Goal: Task Accomplishment & Management: Use online tool/utility

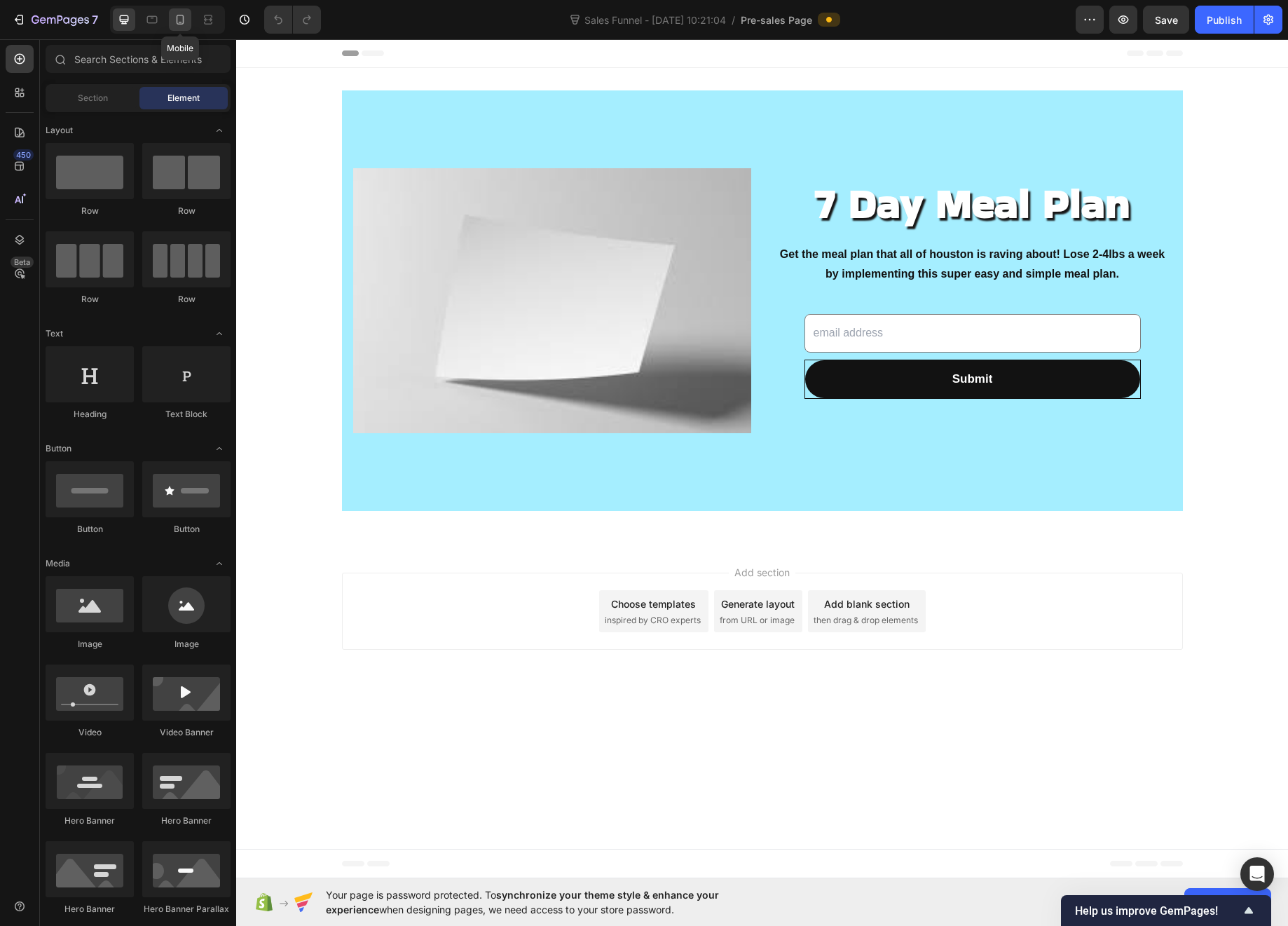
click at [180, 21] on icon at bounding box center [180, 19] width 14 height 14
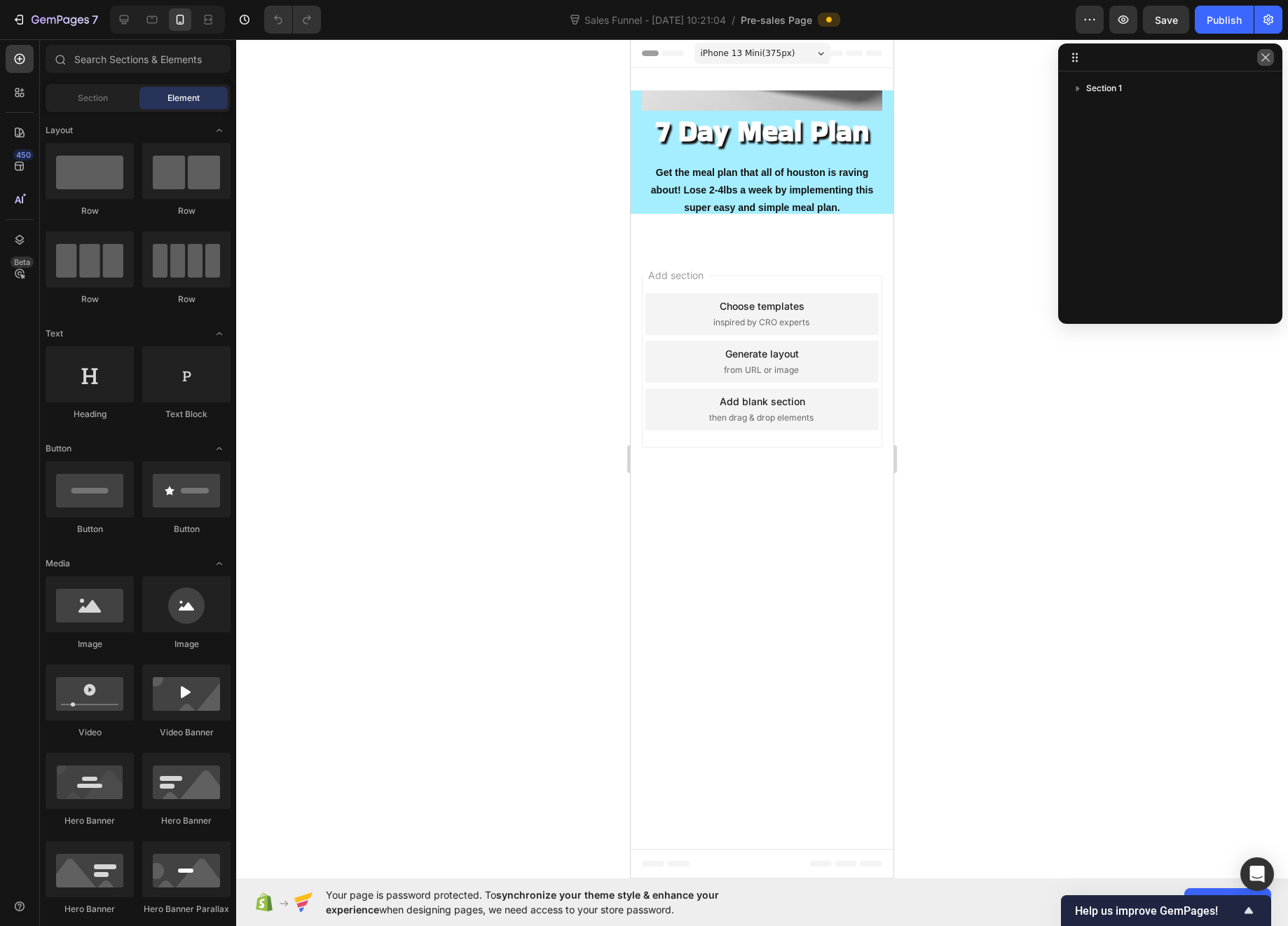
click at [1260, 53] on icon "button" at bounding box center [1265, 57] width 11 height 11
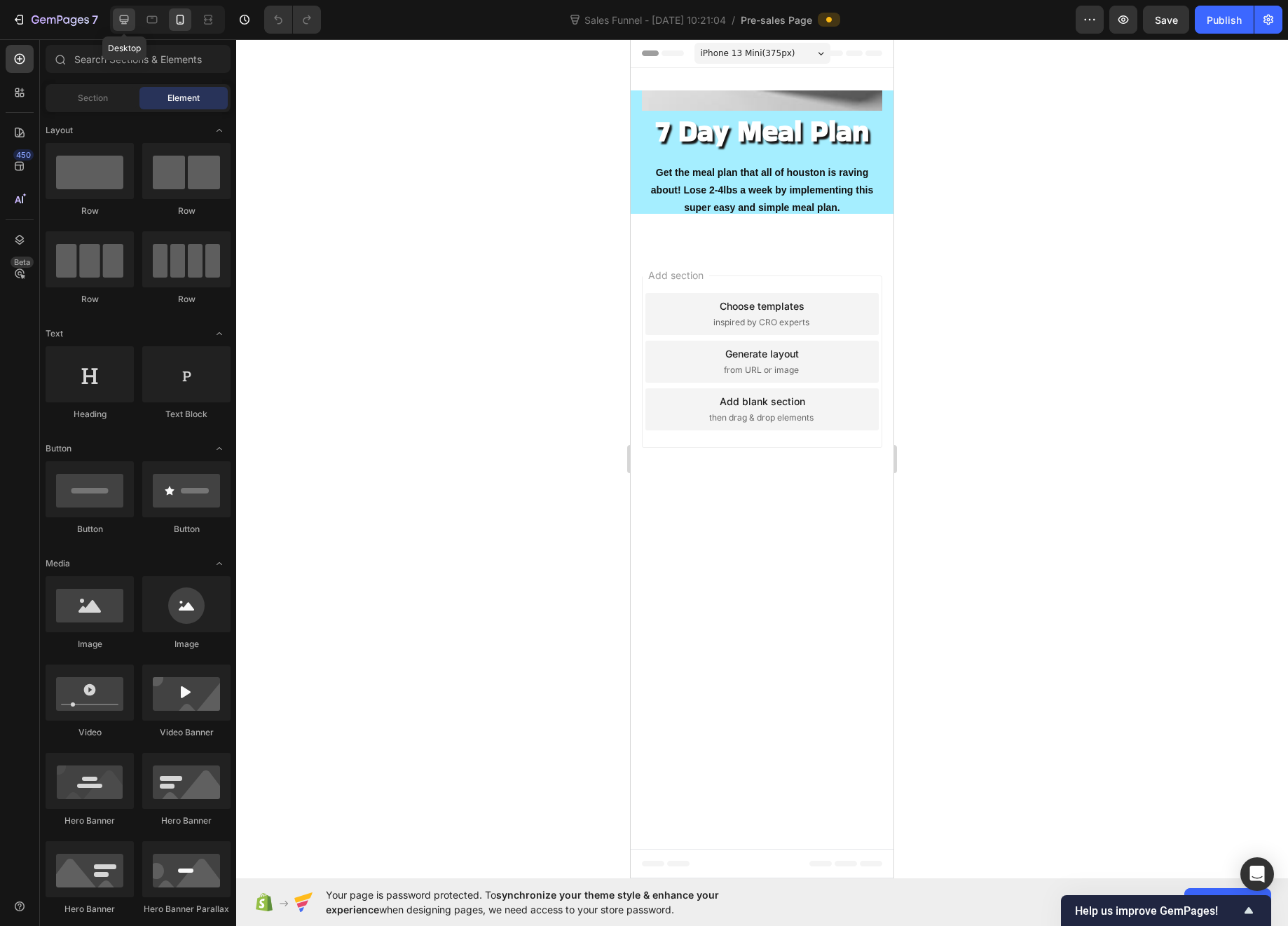
click at [120, 23] on icon at bounding box center [124, 19] width 14 height 14
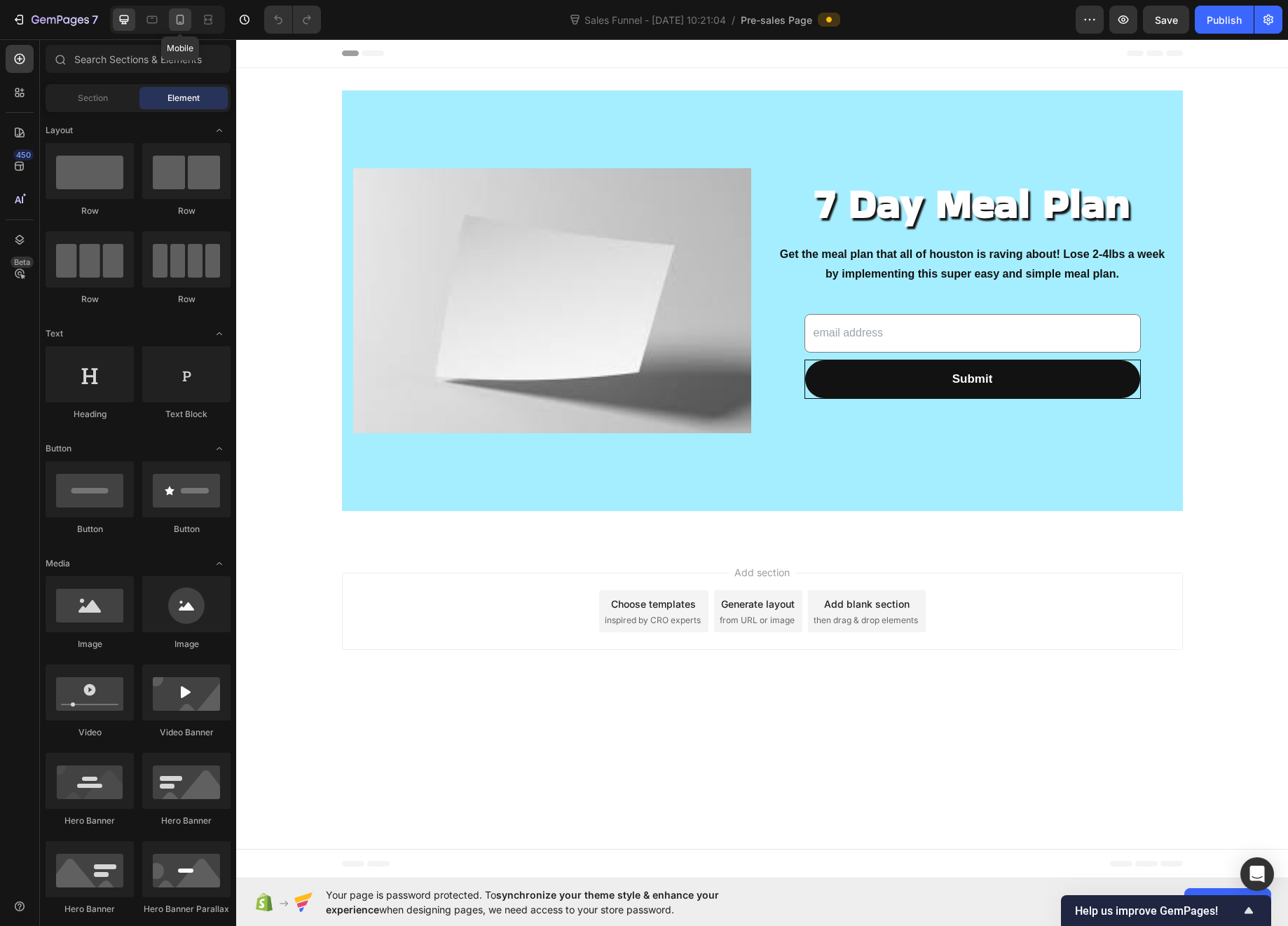
click at [181, 19] on icon at bounding box center [180, 19] width 14 height 14
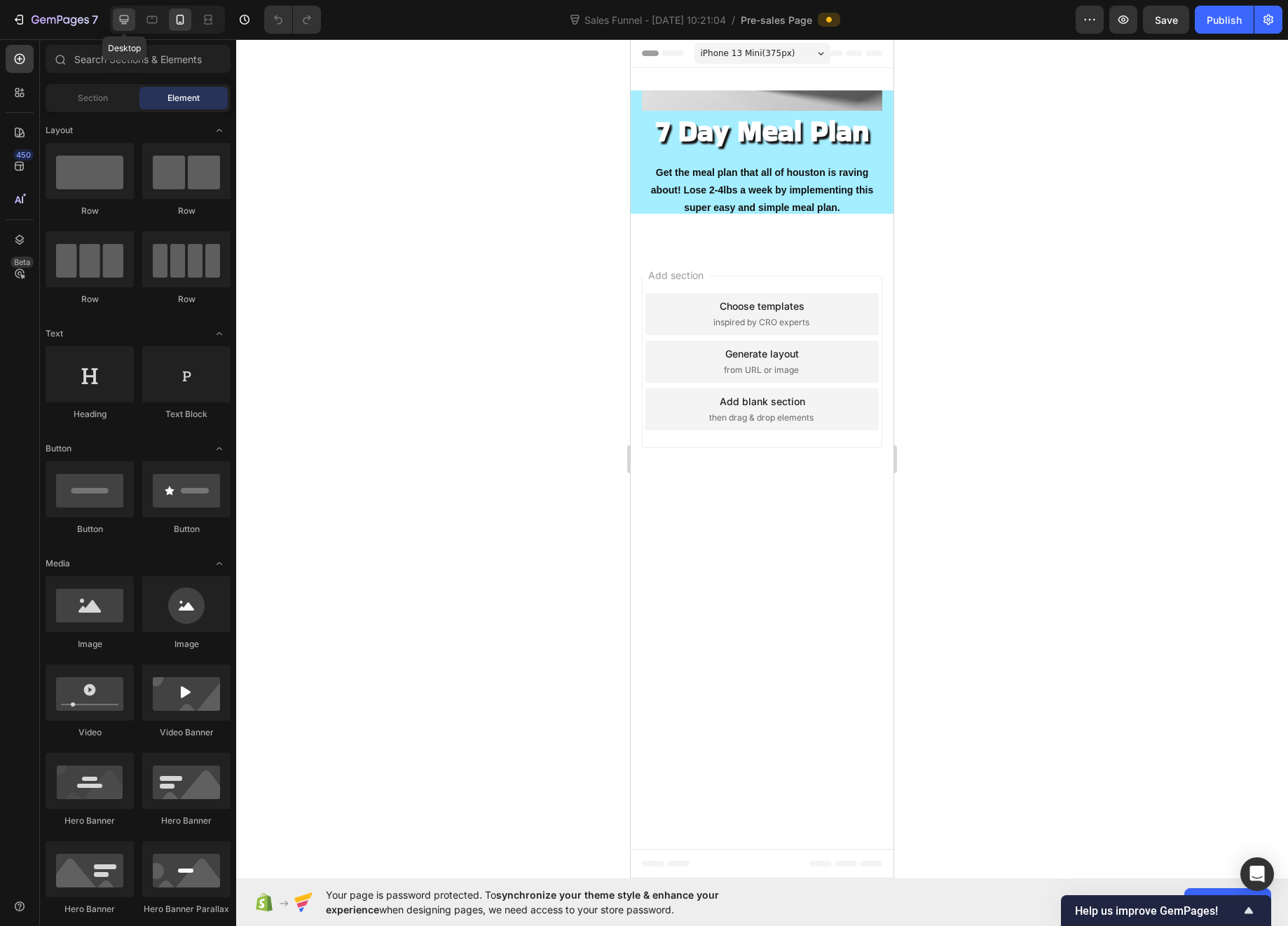
click at [129, 19] on icon at bounding box center [124, 19] width 14 height 14
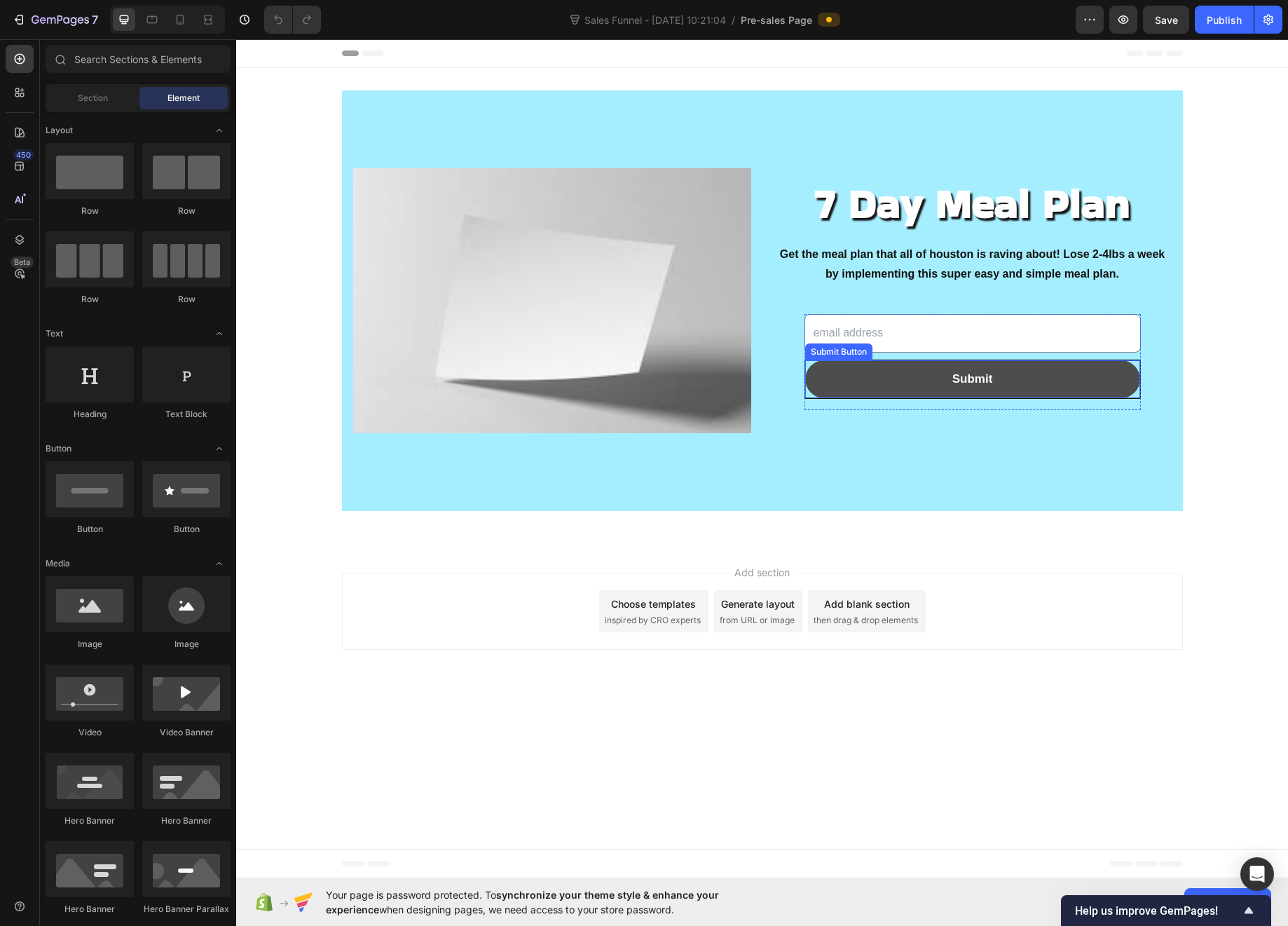
click at [1077, 376] on button "Submit" at bounding box center [973, 380] width 335 height 39
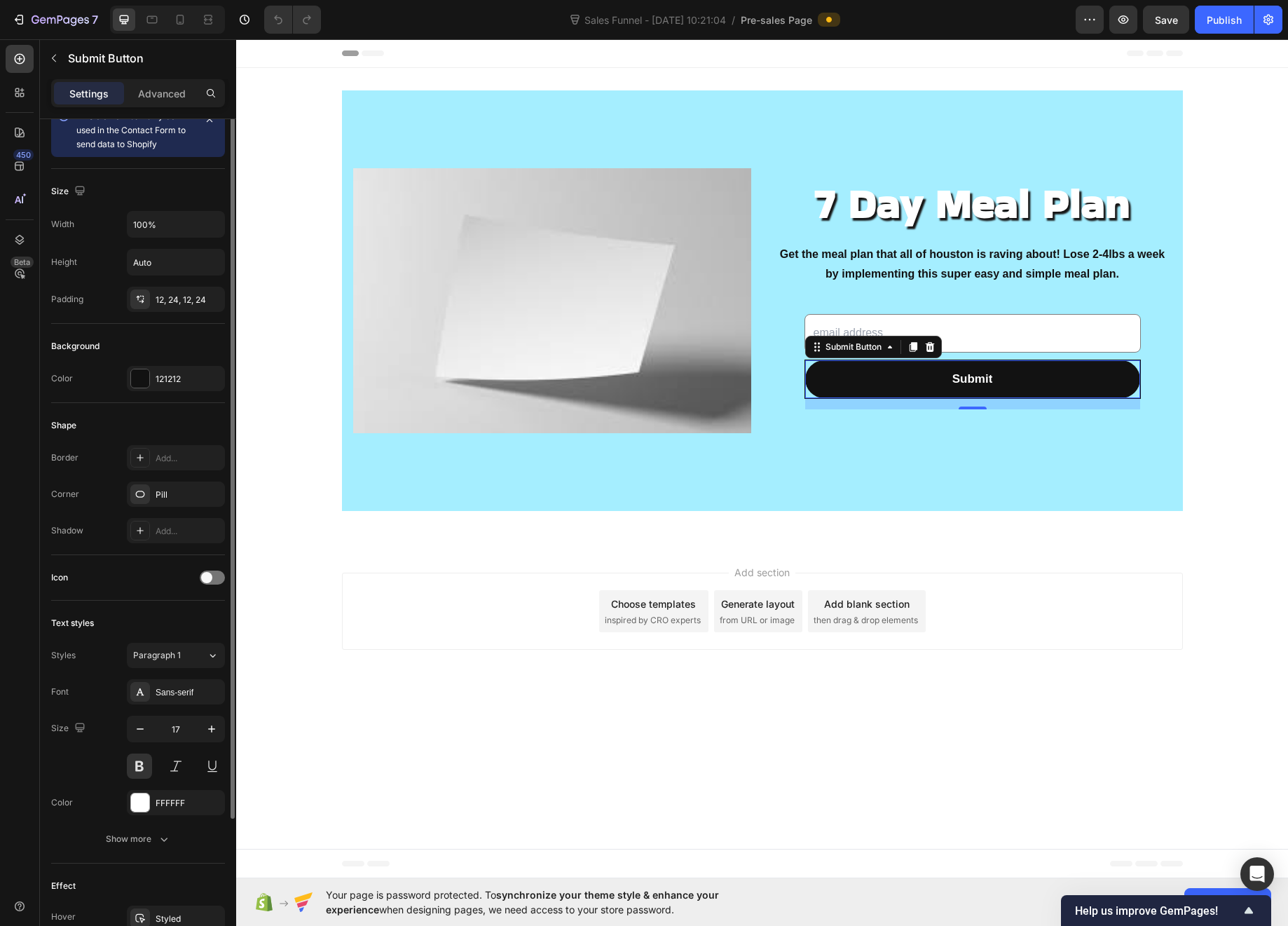
scroll to position [147, 0]
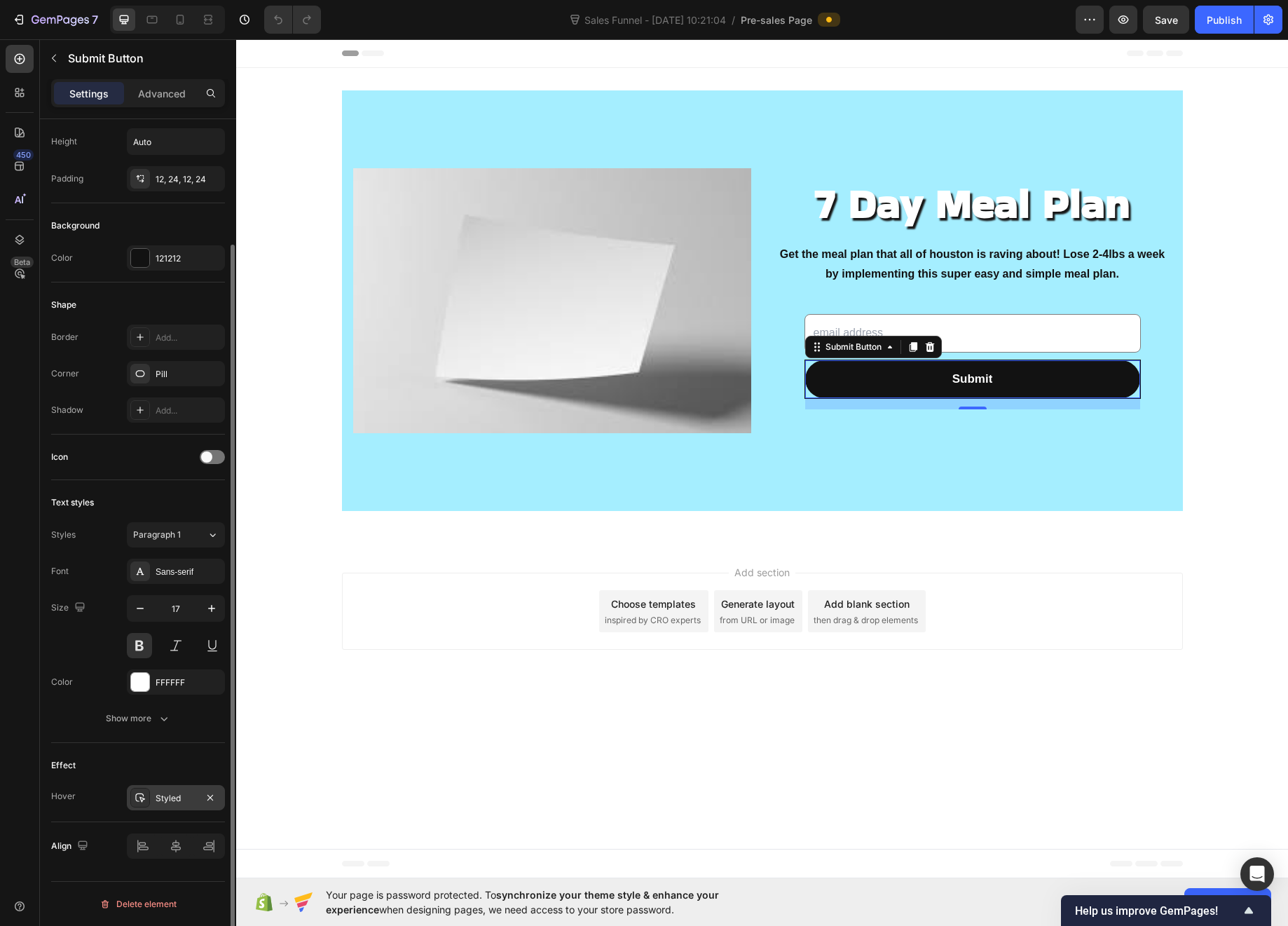
click at [159, 798] on div "Styled" at bounding box center [176, 798] width 41 height 13
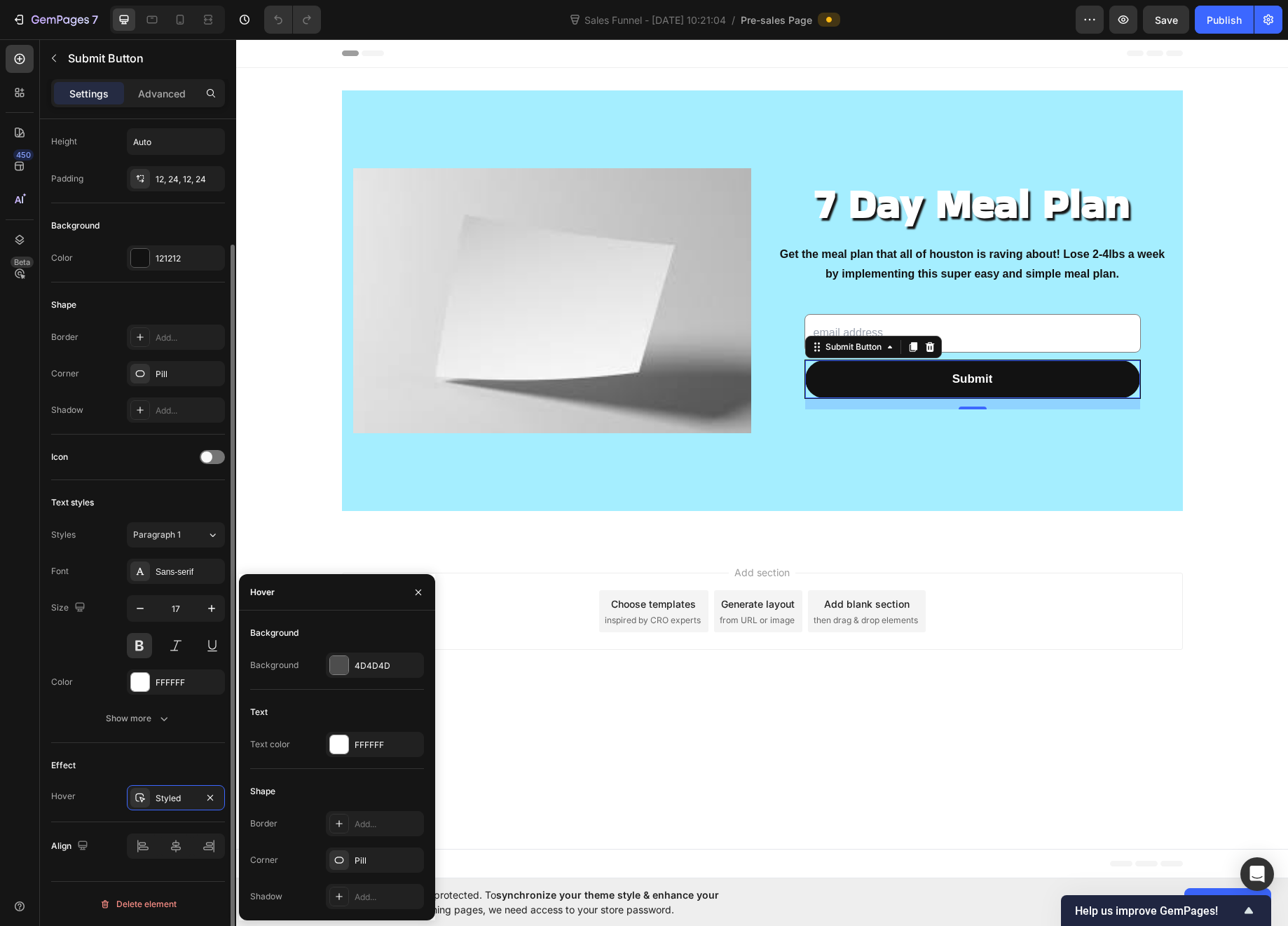
click at [124, 769] on div "Effect" at bounding box center [137, 766] width 174 height 22
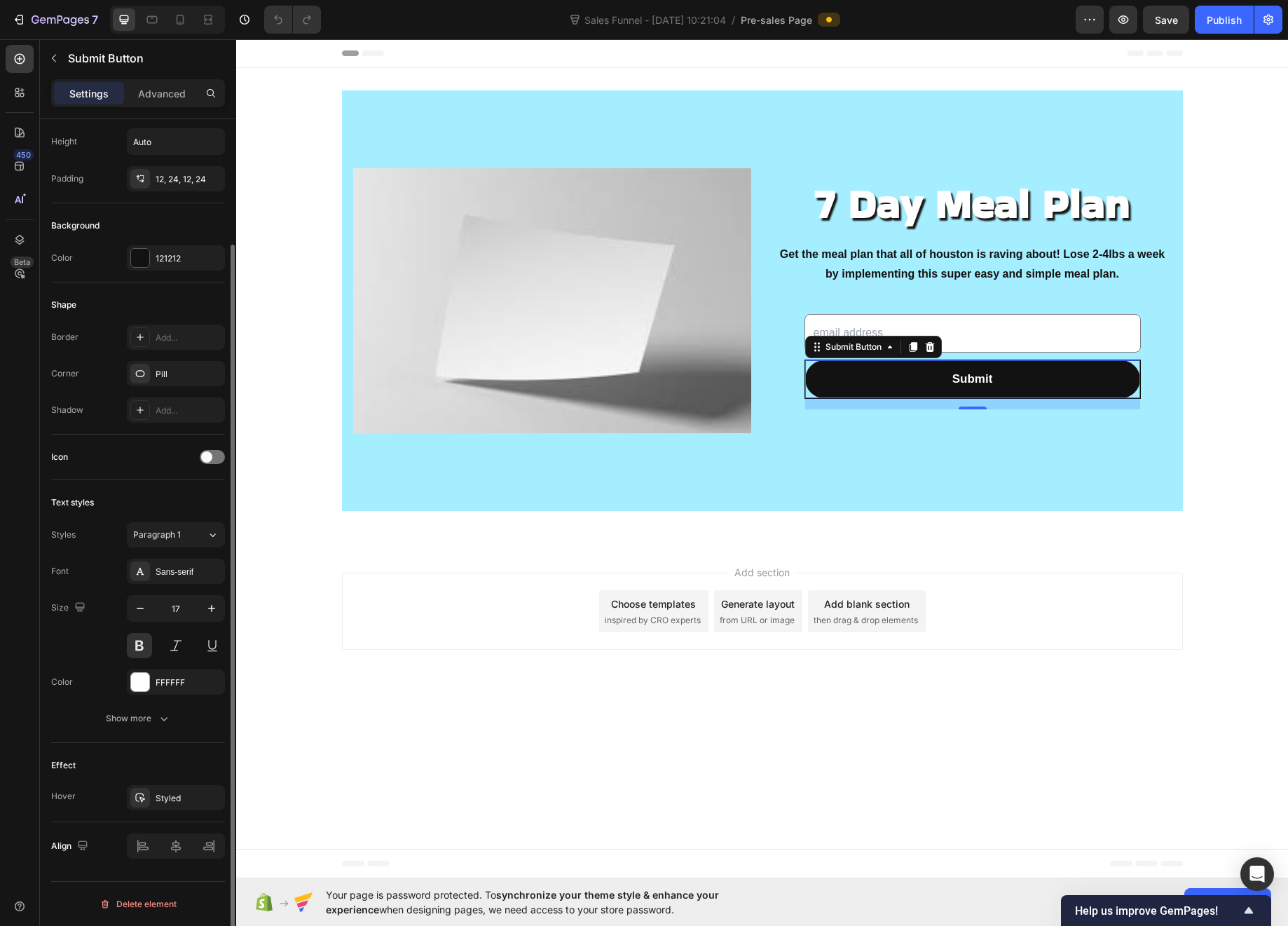
scroll to position [0, 0]
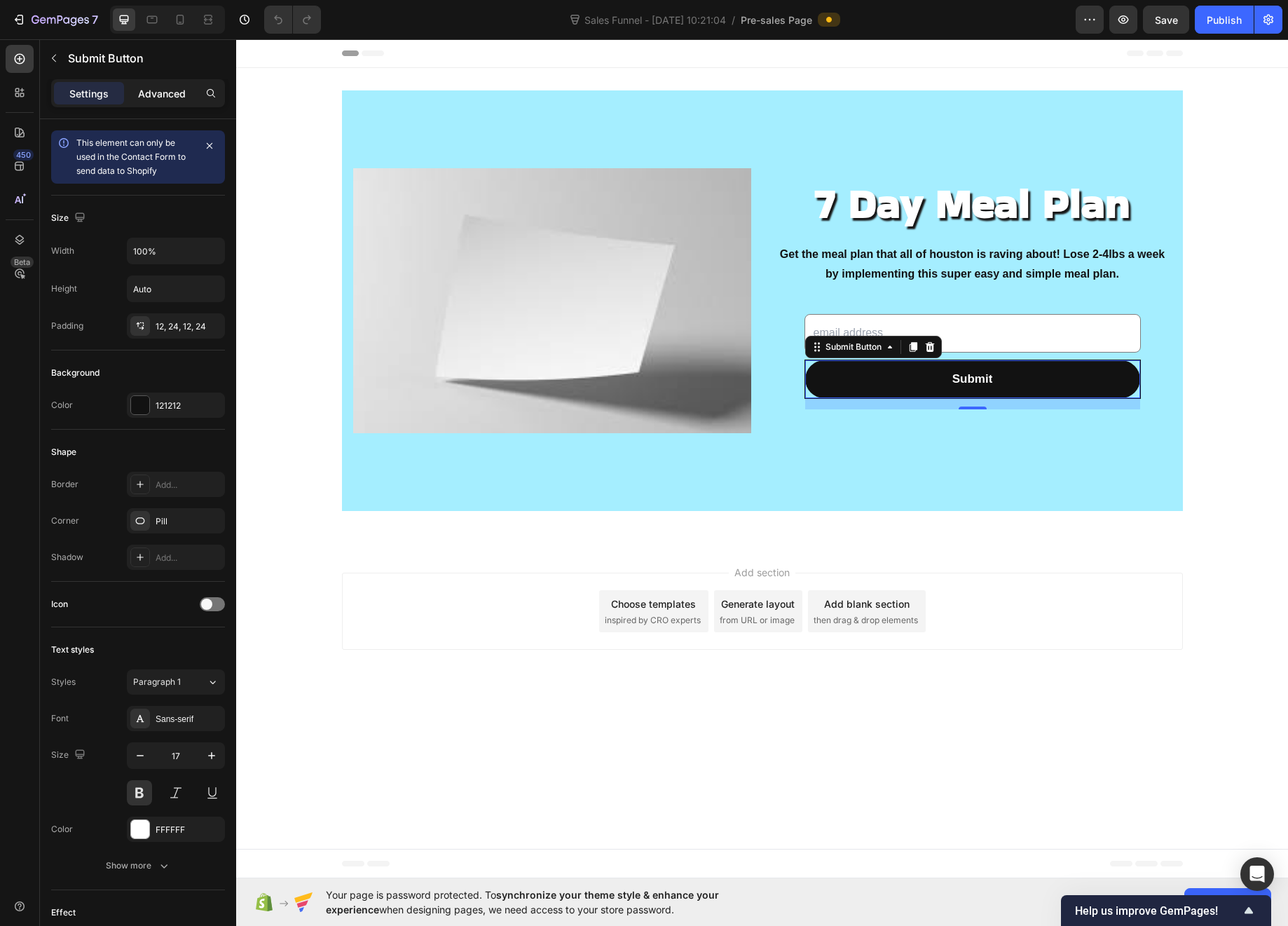
click at [149, 86] on p "Advanced" at bounding box center [162, 93] width 47 height 14
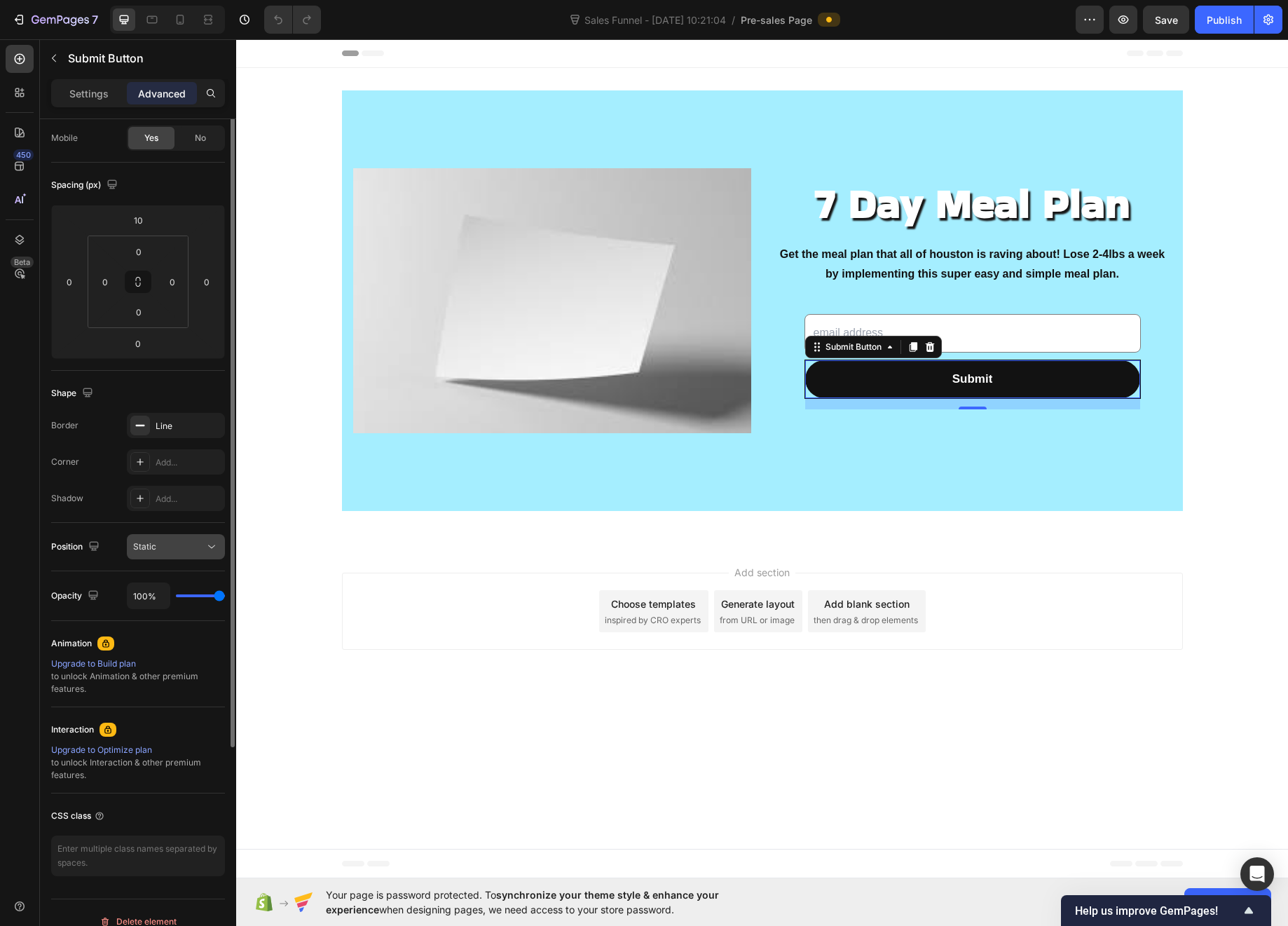
scroll to position [126, 0]
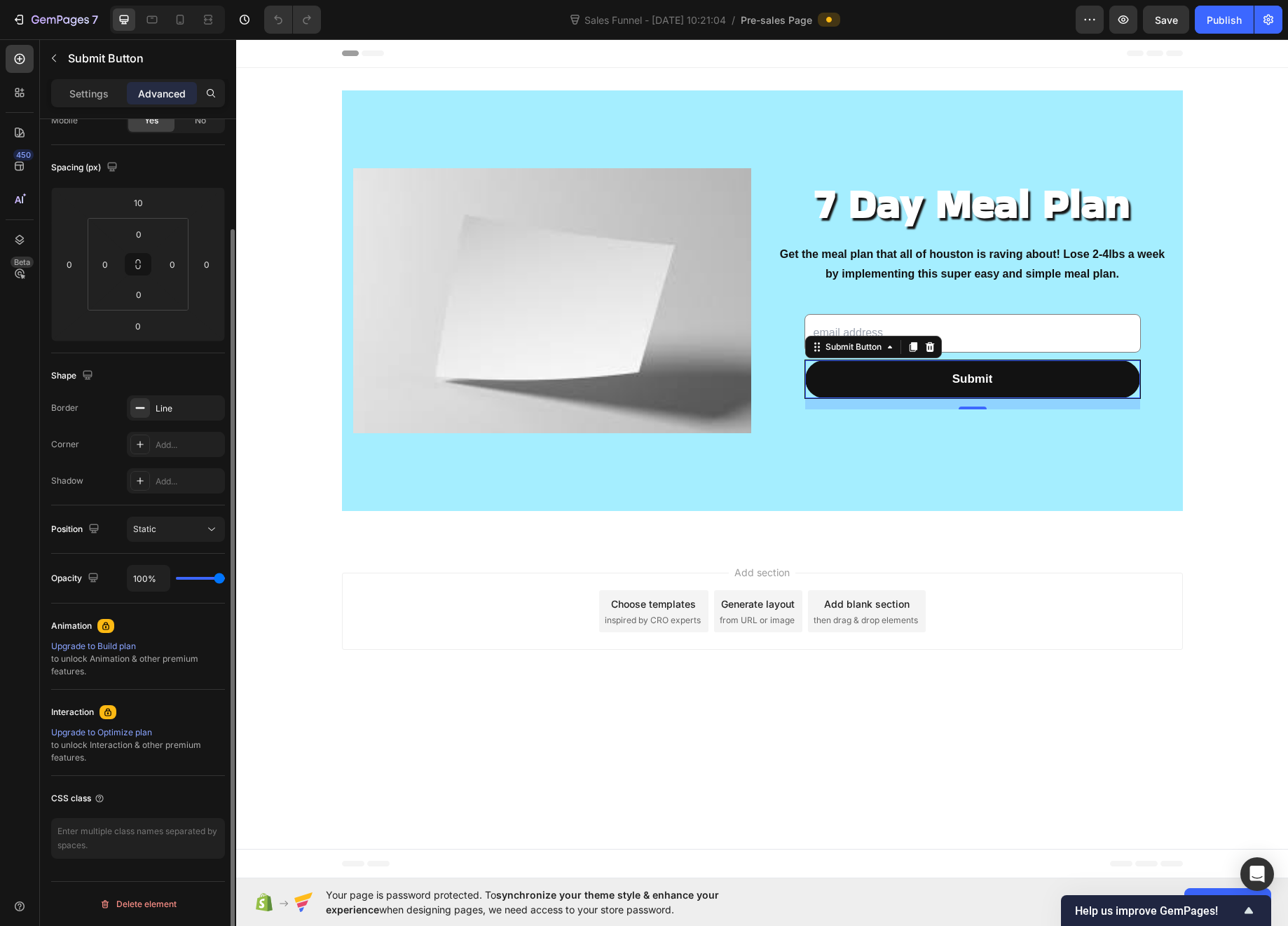
type input "86%"
type input "86"
type input "85%"
type input "85"
type input "81%"
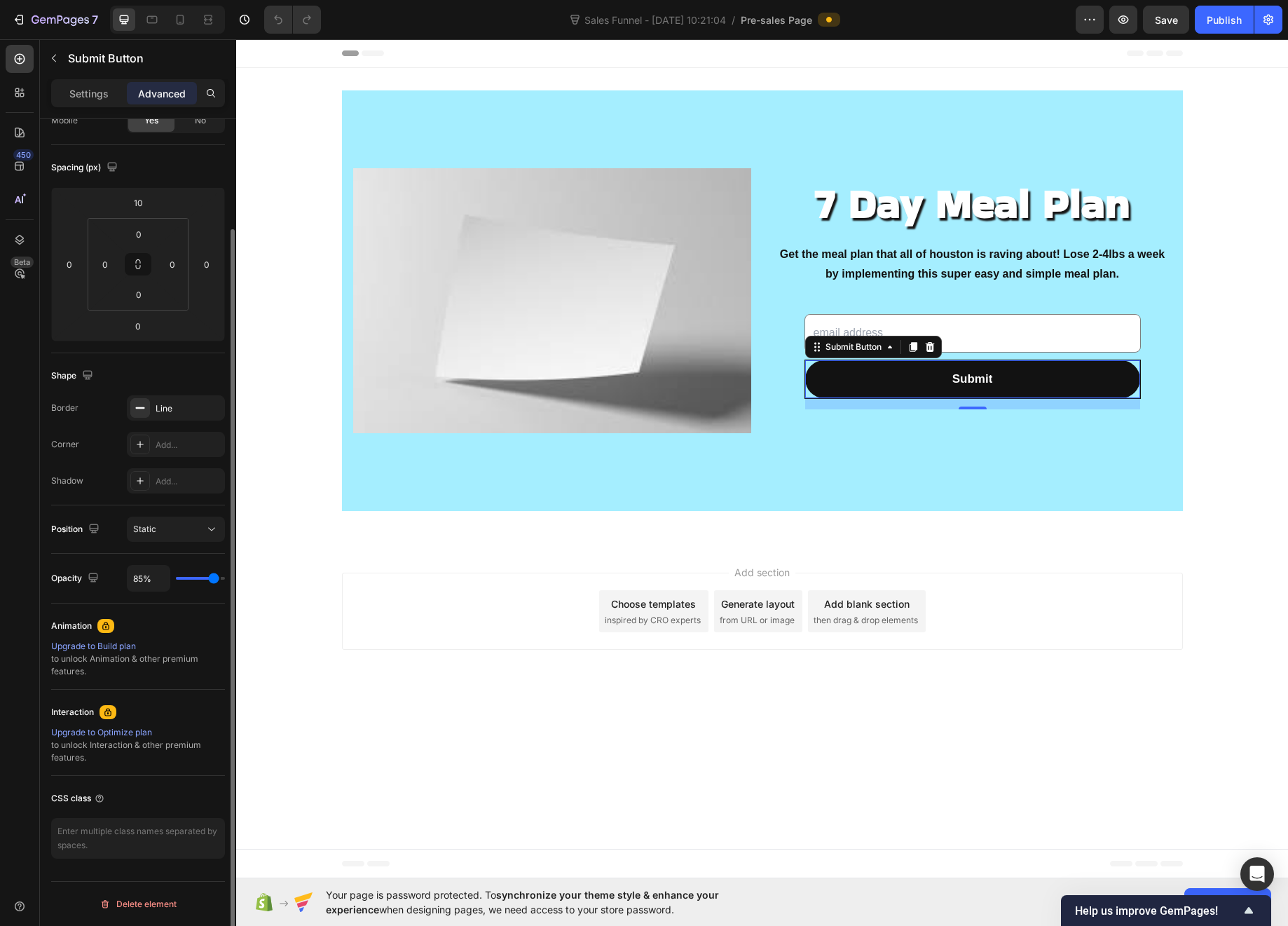
type input "81"
type input "78%"
type input "78"
type input "74%"
type input "74"
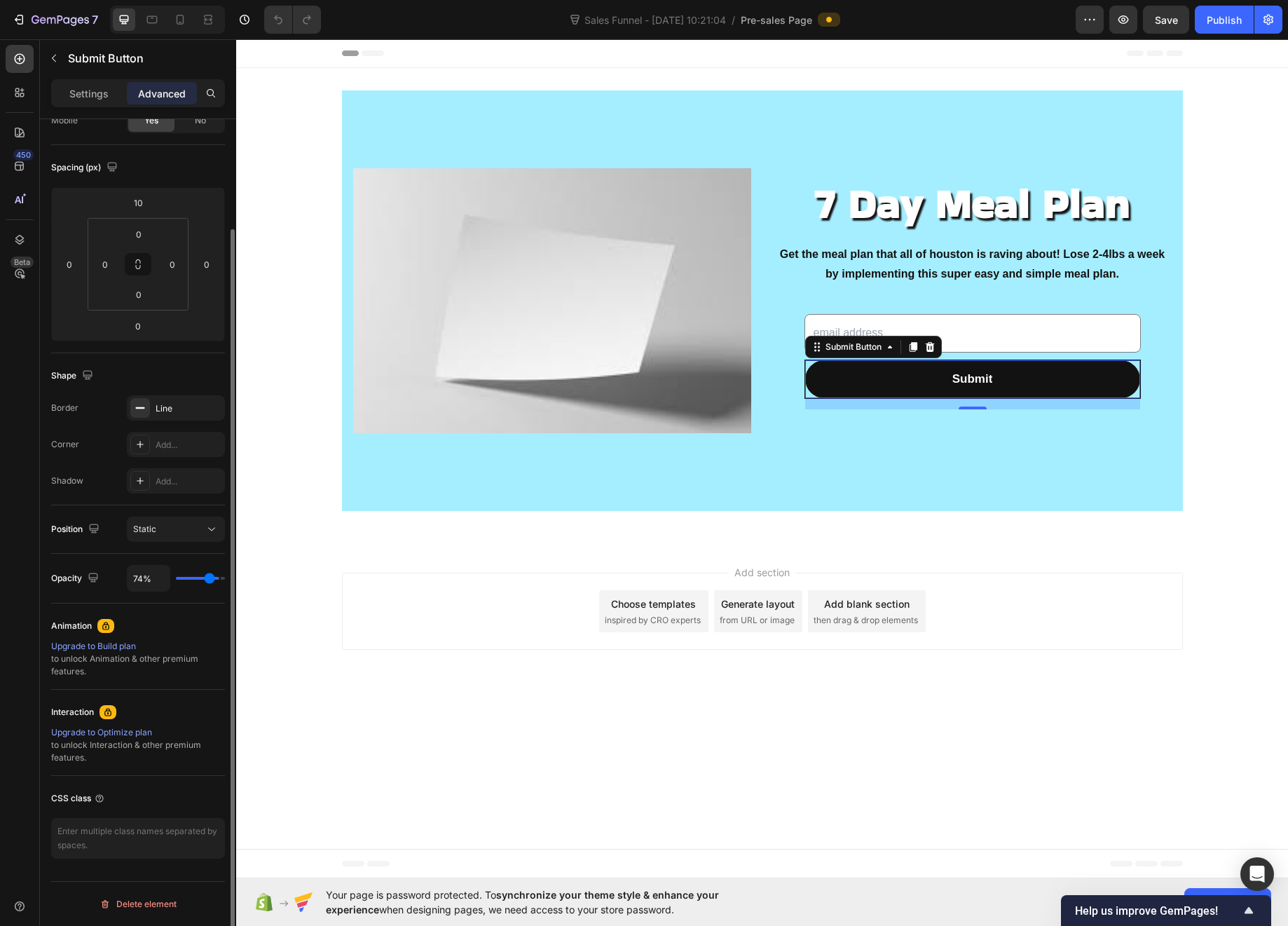
type input "72%"
type input "72"
type input "69%"
type input "69"
type input "66%"
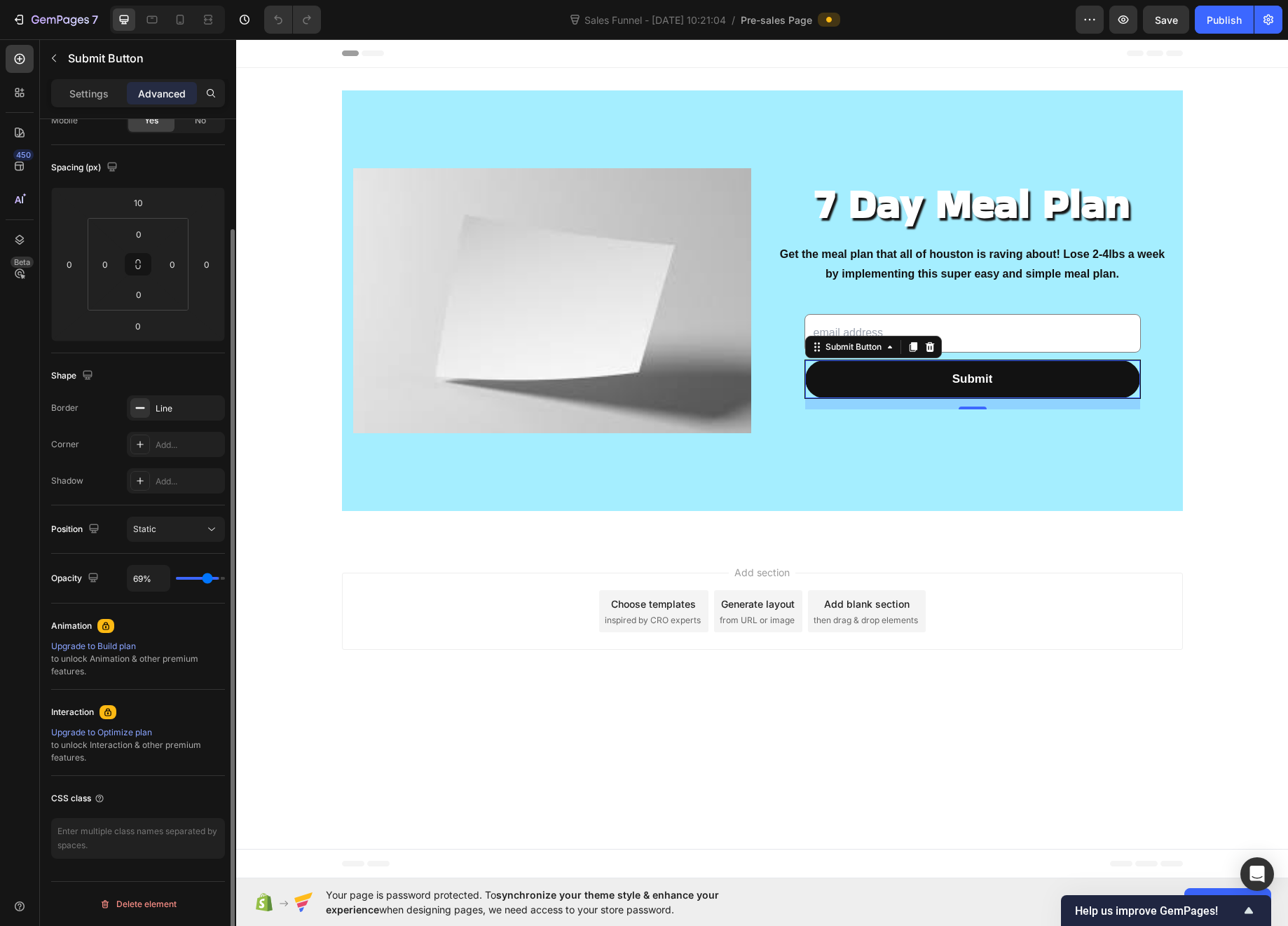
type input "66"
type input "62%"
type input "62"
type input "59%"
type input "59"
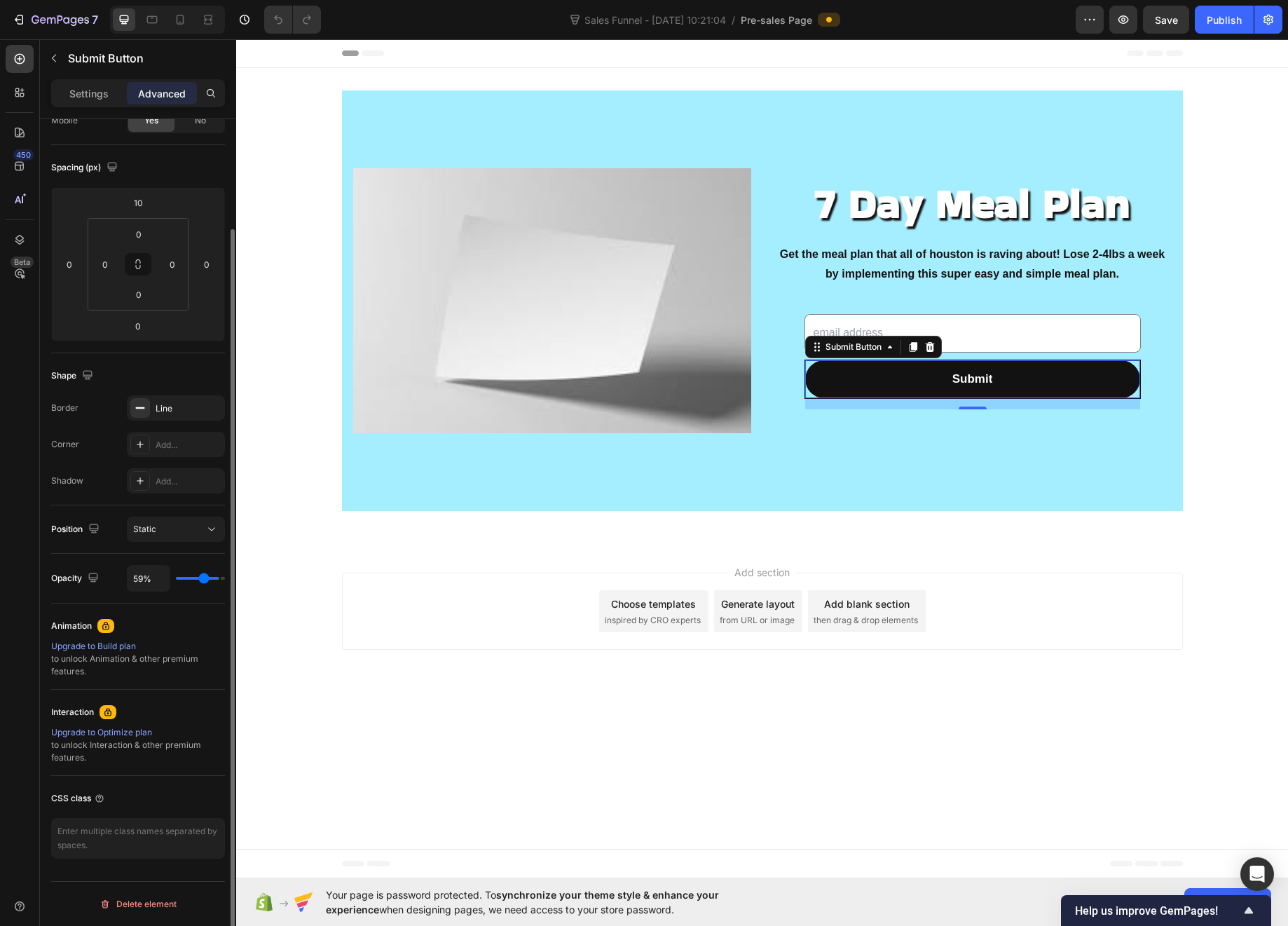
type input "55%"
type input "55"
type input "52%"
type input "52"
type input "49%"
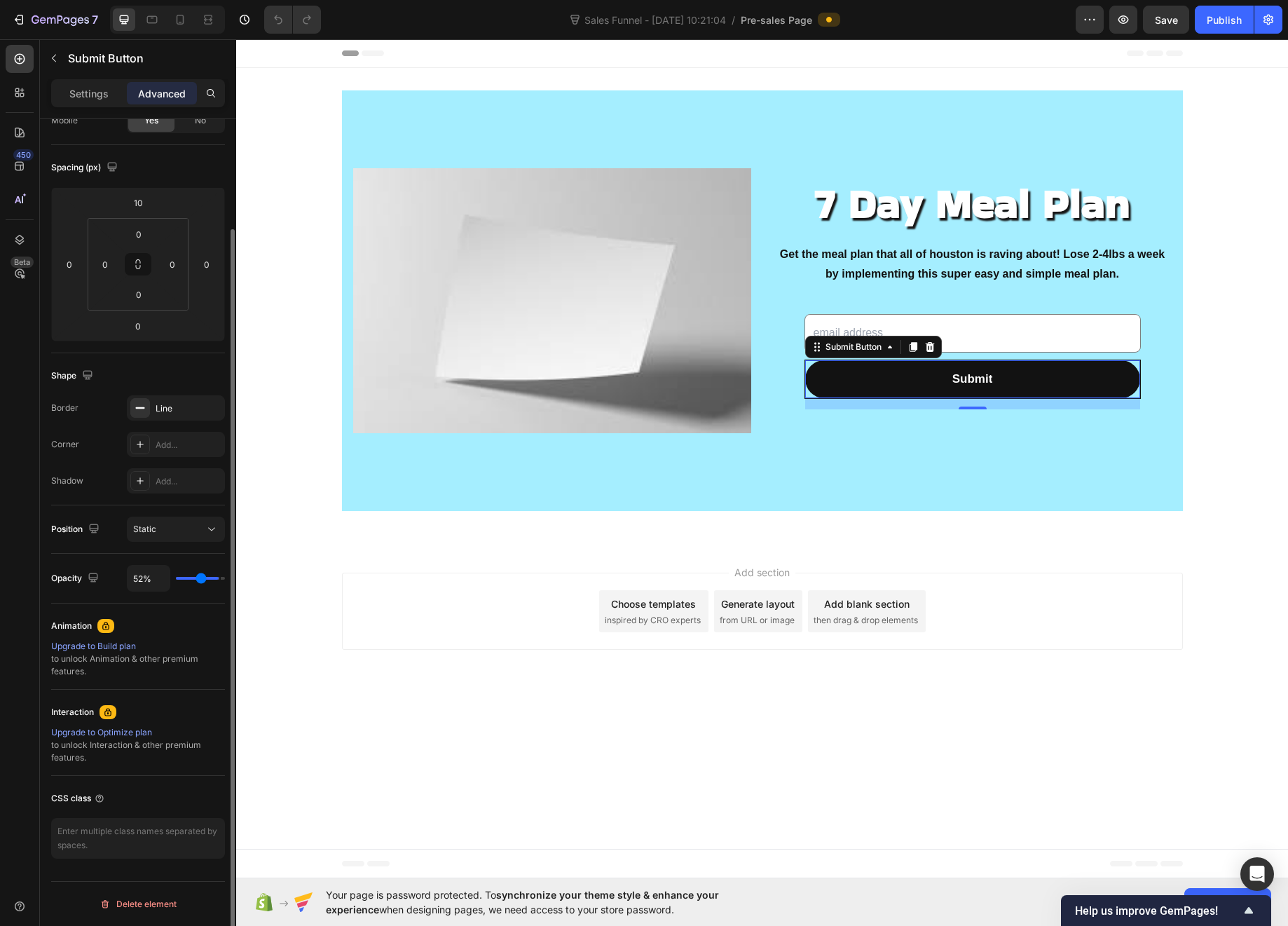
type input "49"
type input "44%"
type input "44"
type input "41%"
type input "41"
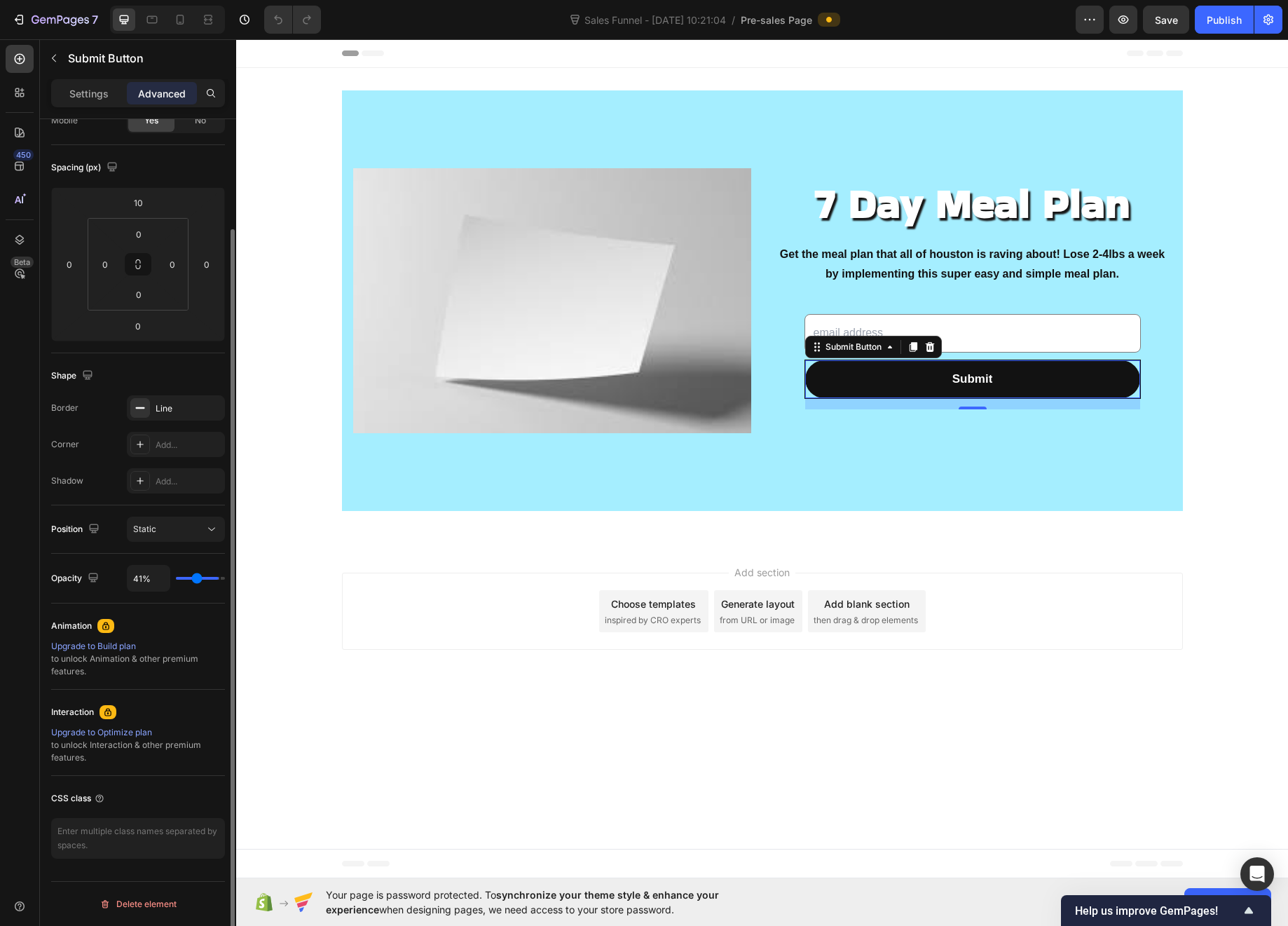
type input "37%"
type input "37"
type input "34%"
type input "34"
type input "32%"
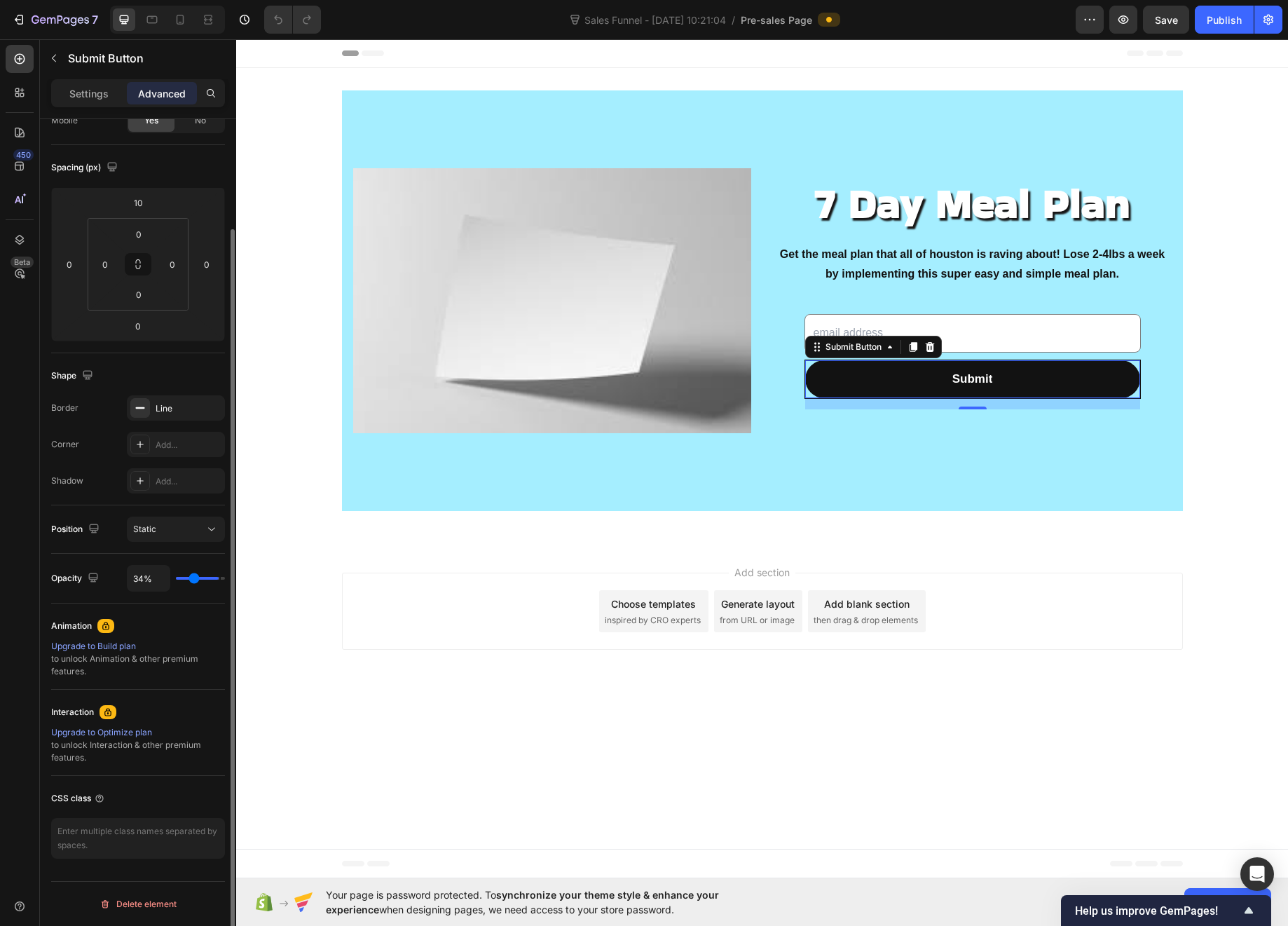
type input "32"
type input "29%"
type input "29"
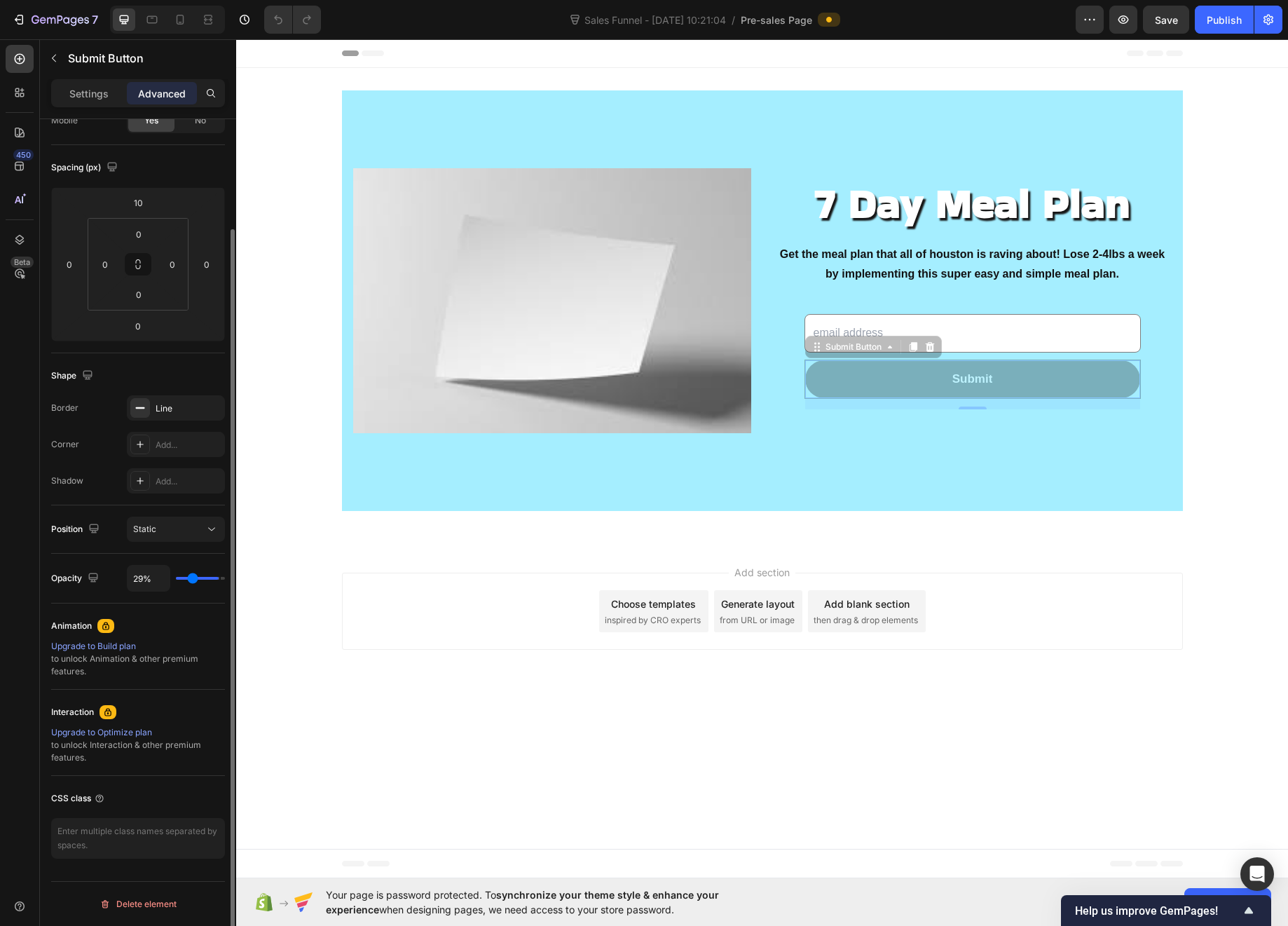
type input "28%"
type input "28"
type input "27%"
type input "27"
type input "26%"
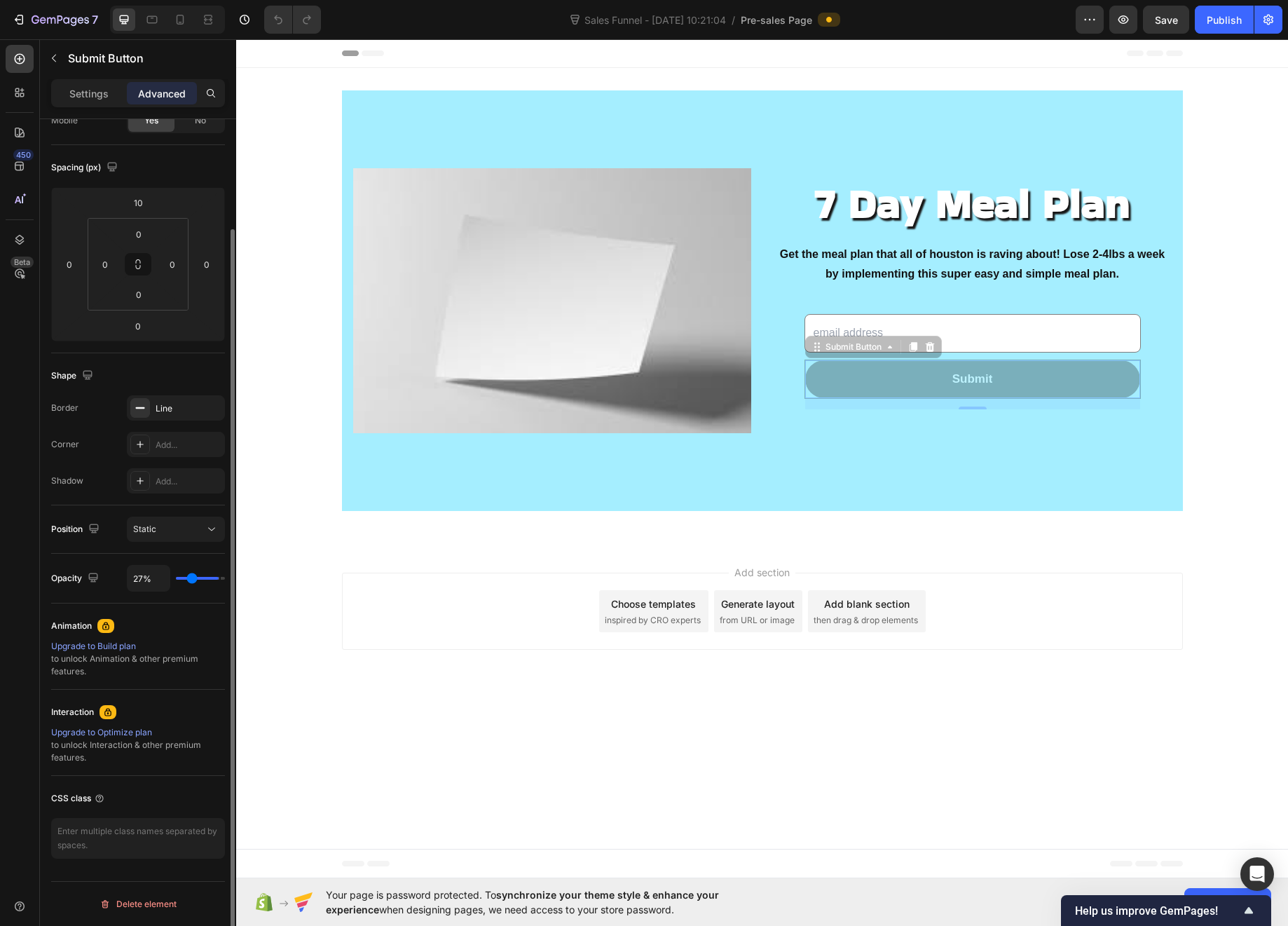
type input "26"
type input "27%"
type input "27"
type input "28%"
type input "28"
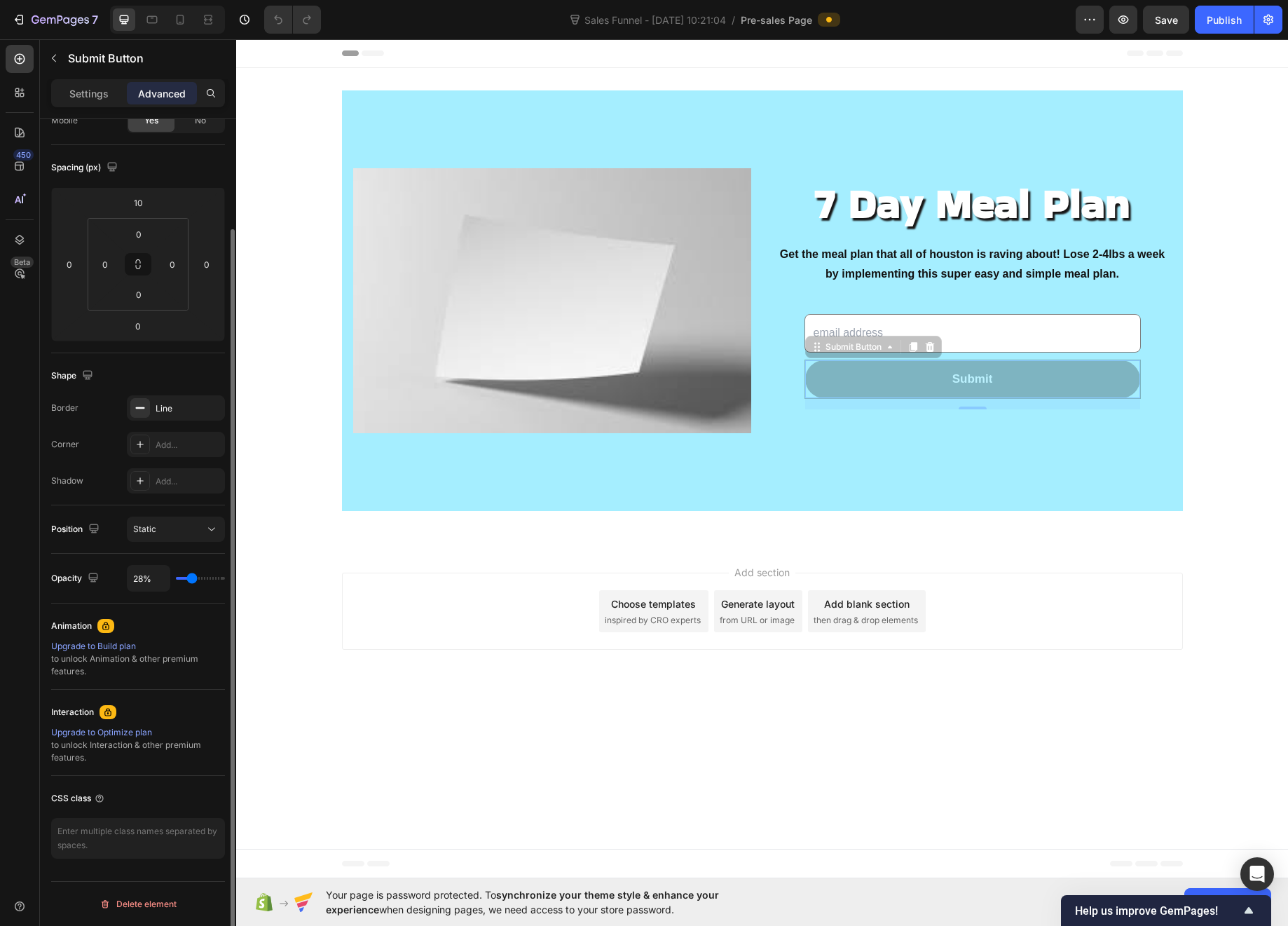
type input "29%"
type input "29"
type input "30%"
type input "30"
type input "31%"
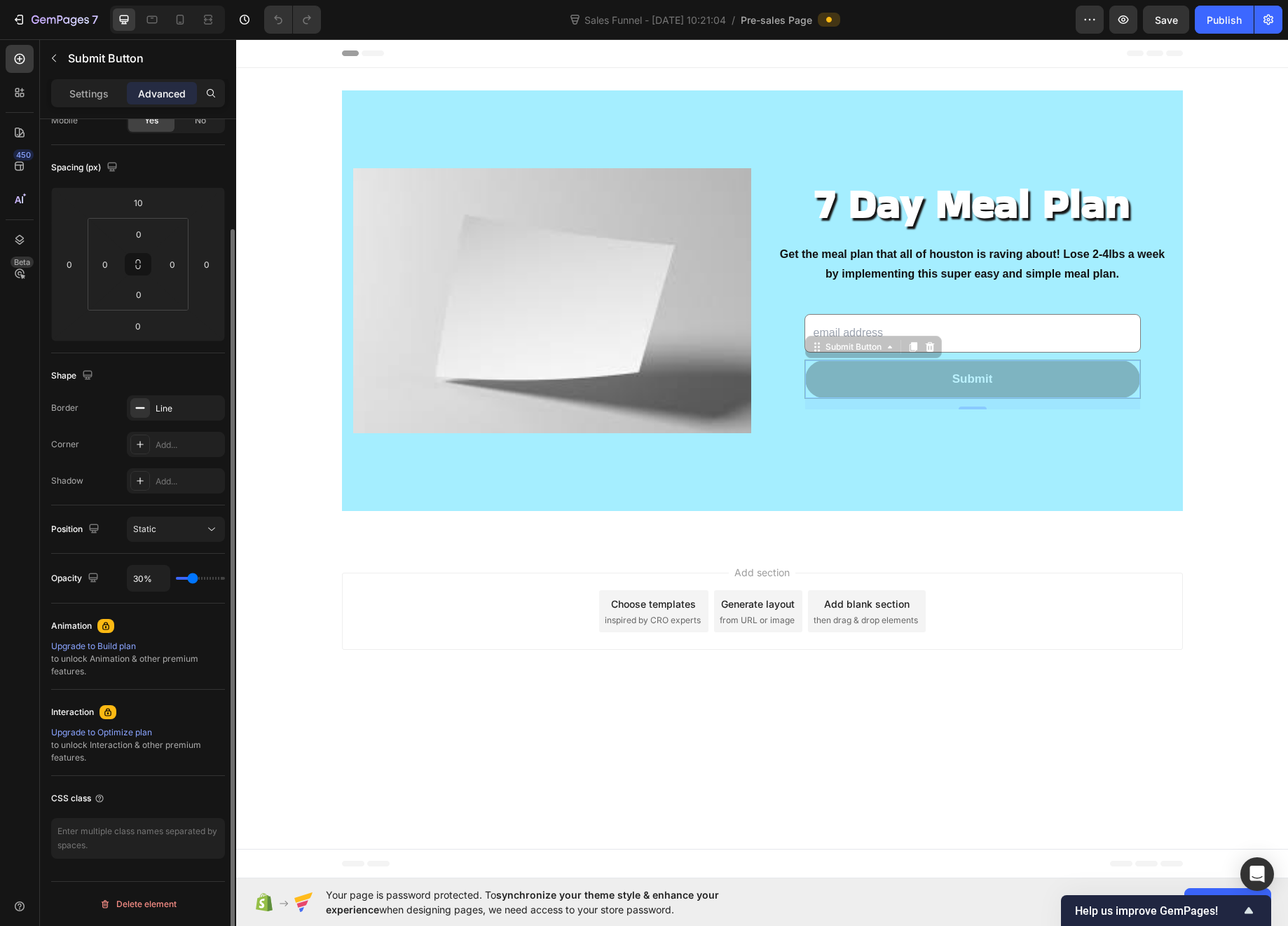
type input "31"
type input "32%"
type input "32"
type input "33%"
type input "33"
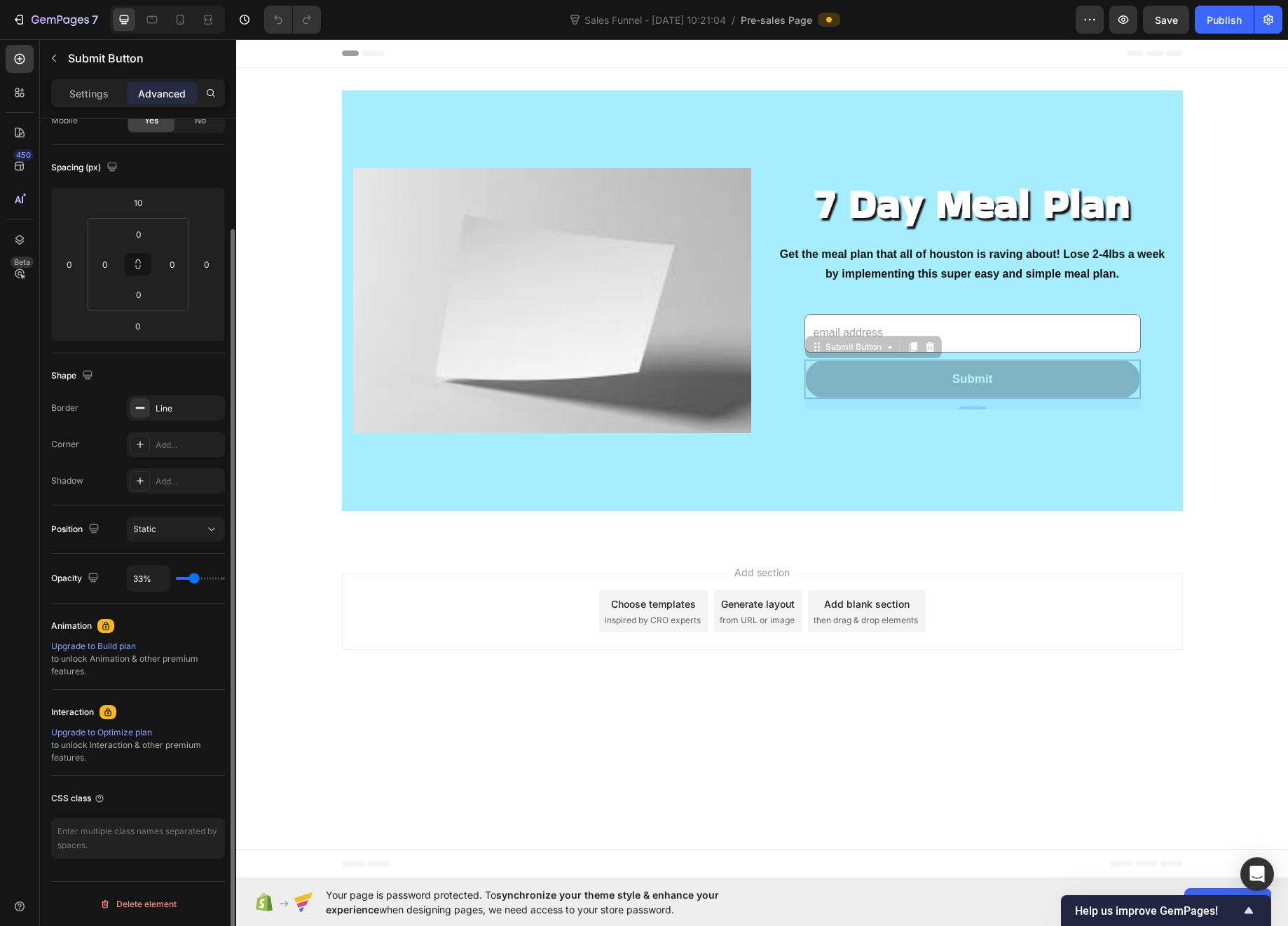
type input "35%"
type input "35"
type input "36%"
type input "36"
type input "37%"
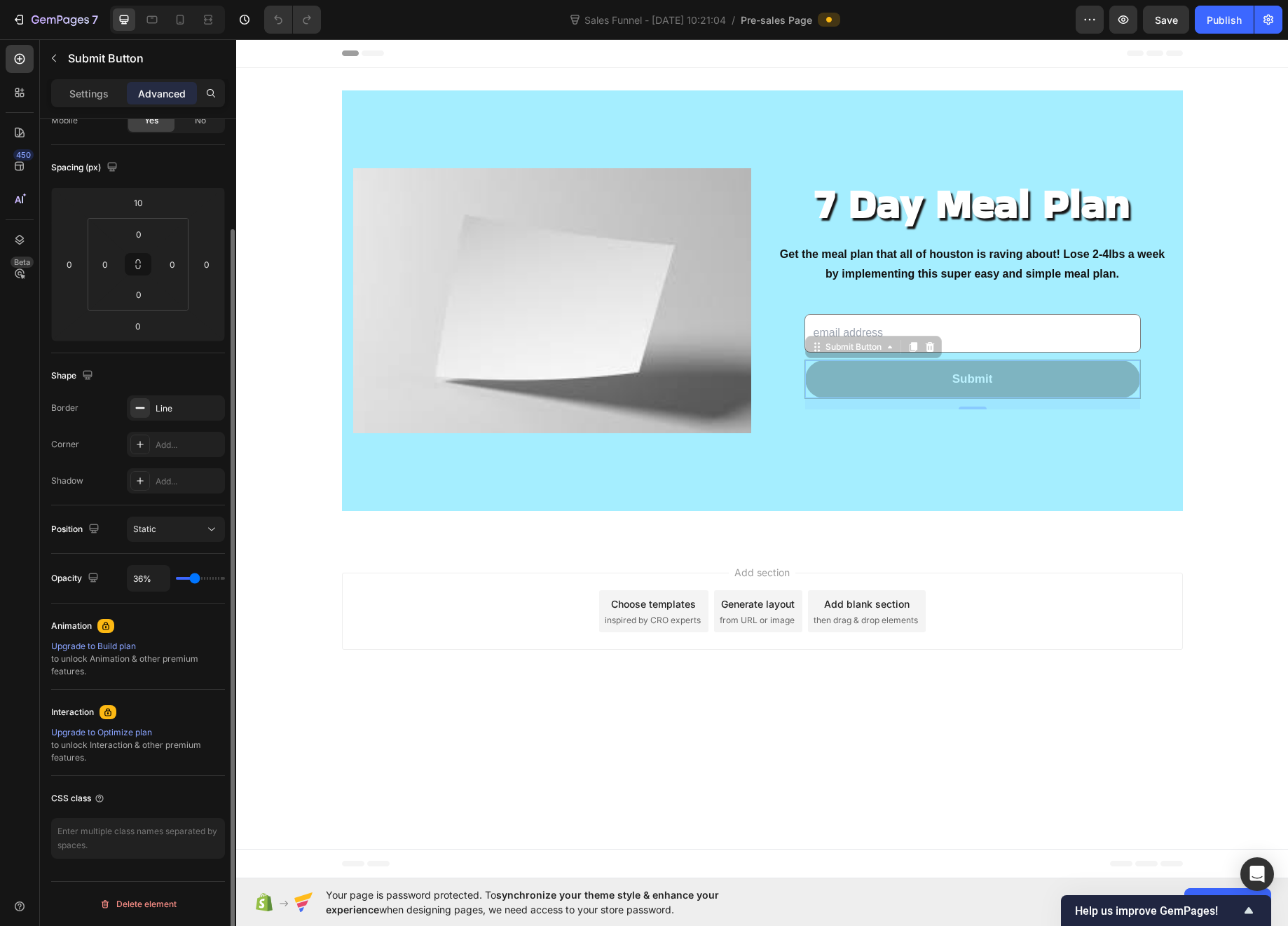
type input "37"
type input "38%"
type input "38"
type input "39%"
type input "39"
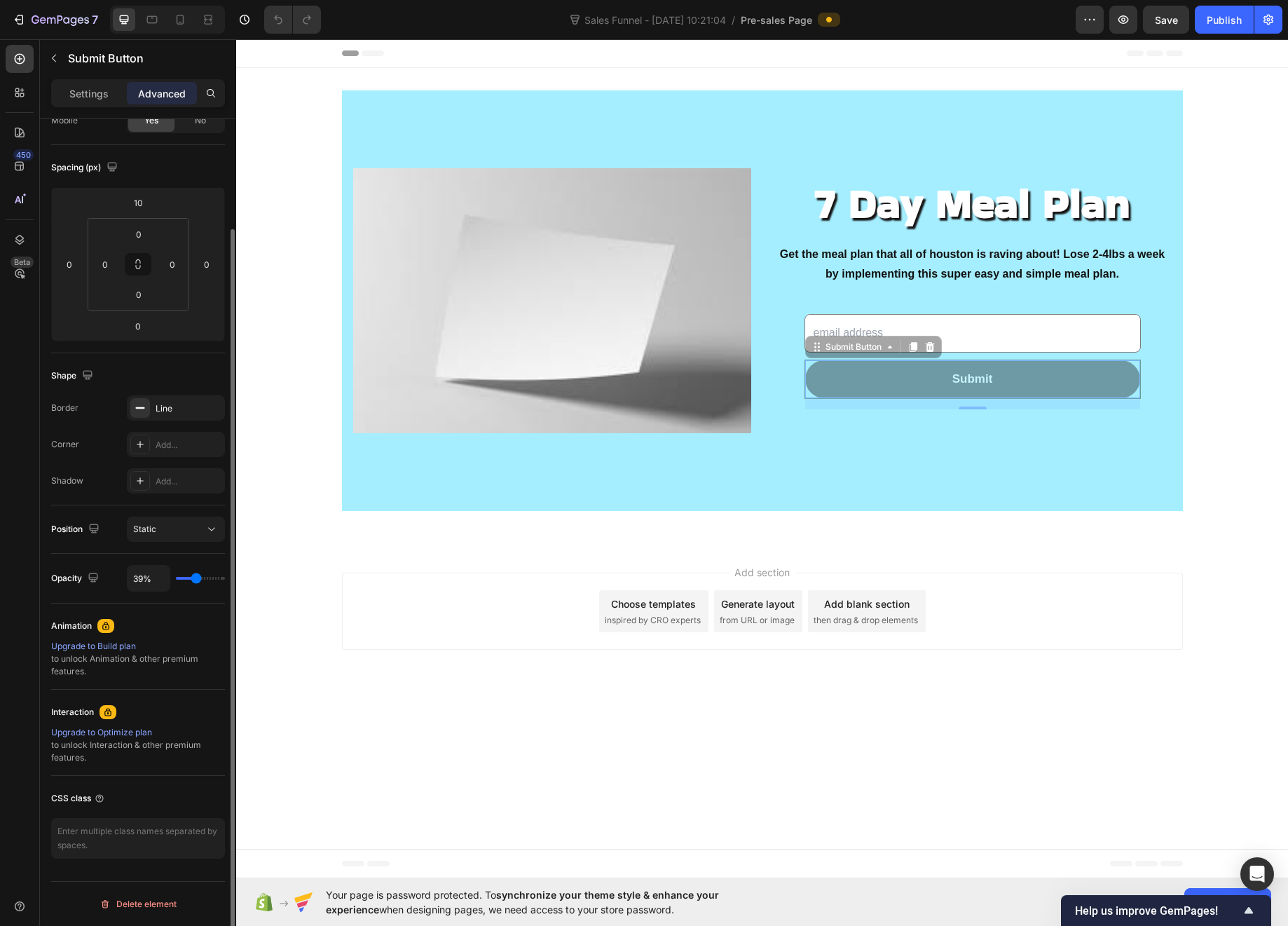
type input "41%"
type input "41"
type input "44%"
type input "44"
type input "46%"
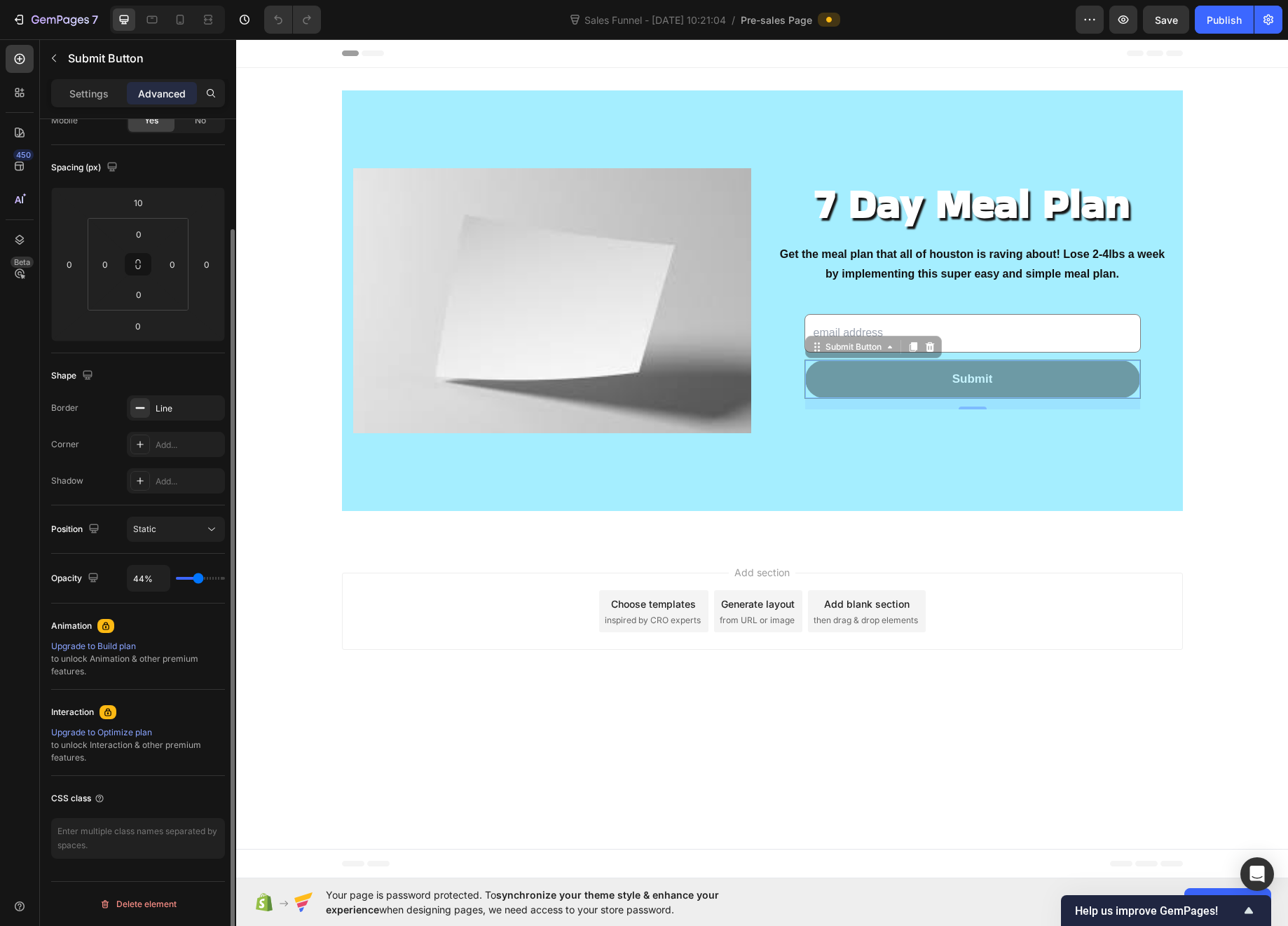
type input "46"
type input "48%"
type input "48"
type input "52%"
type input "52"
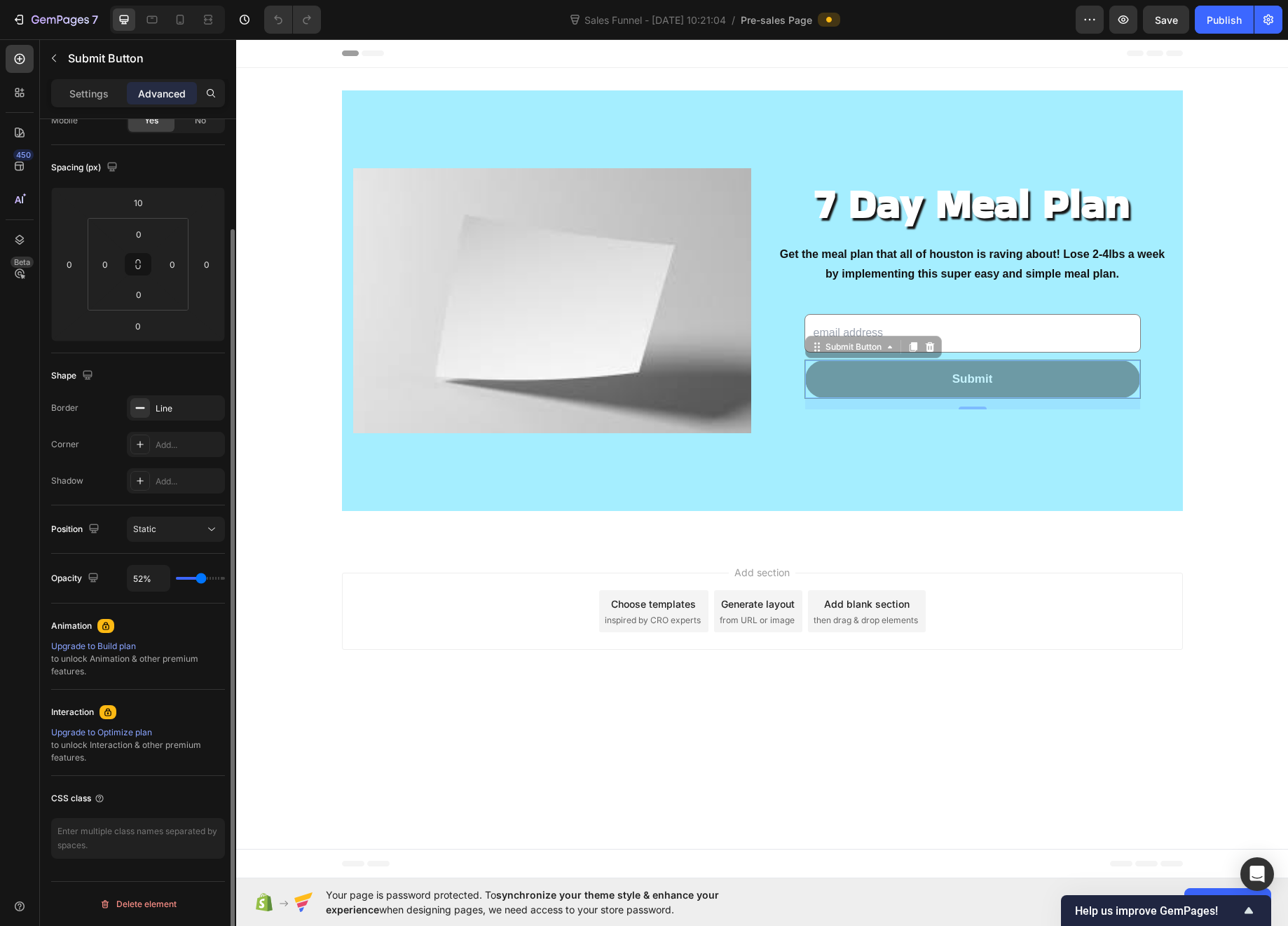
type input "57%"
type input "57"
type input "64%"
type input "64"
type input "70%"
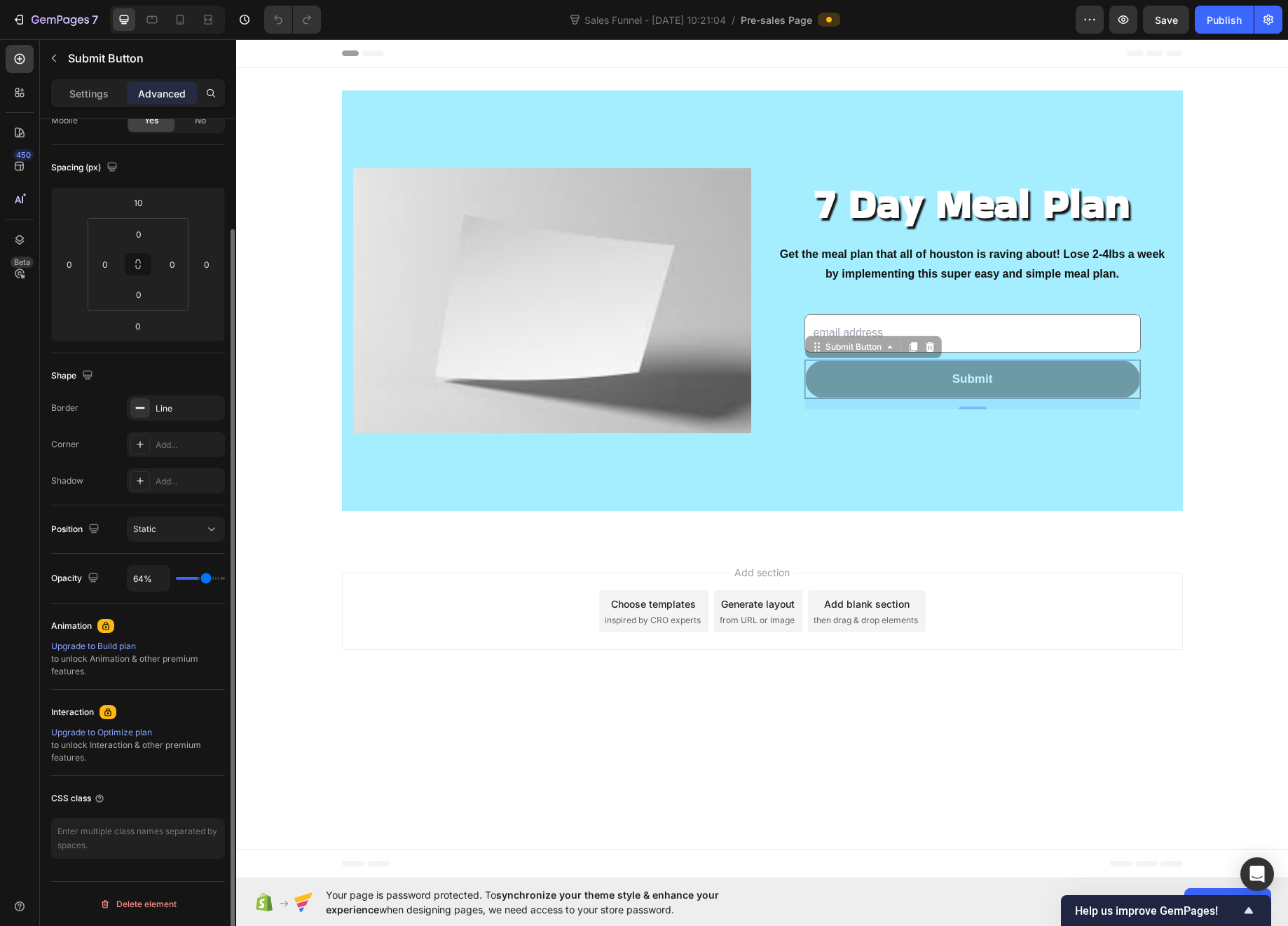
type input "70"
type input "77%"
type input "77"
type input "85%"
type input "85"
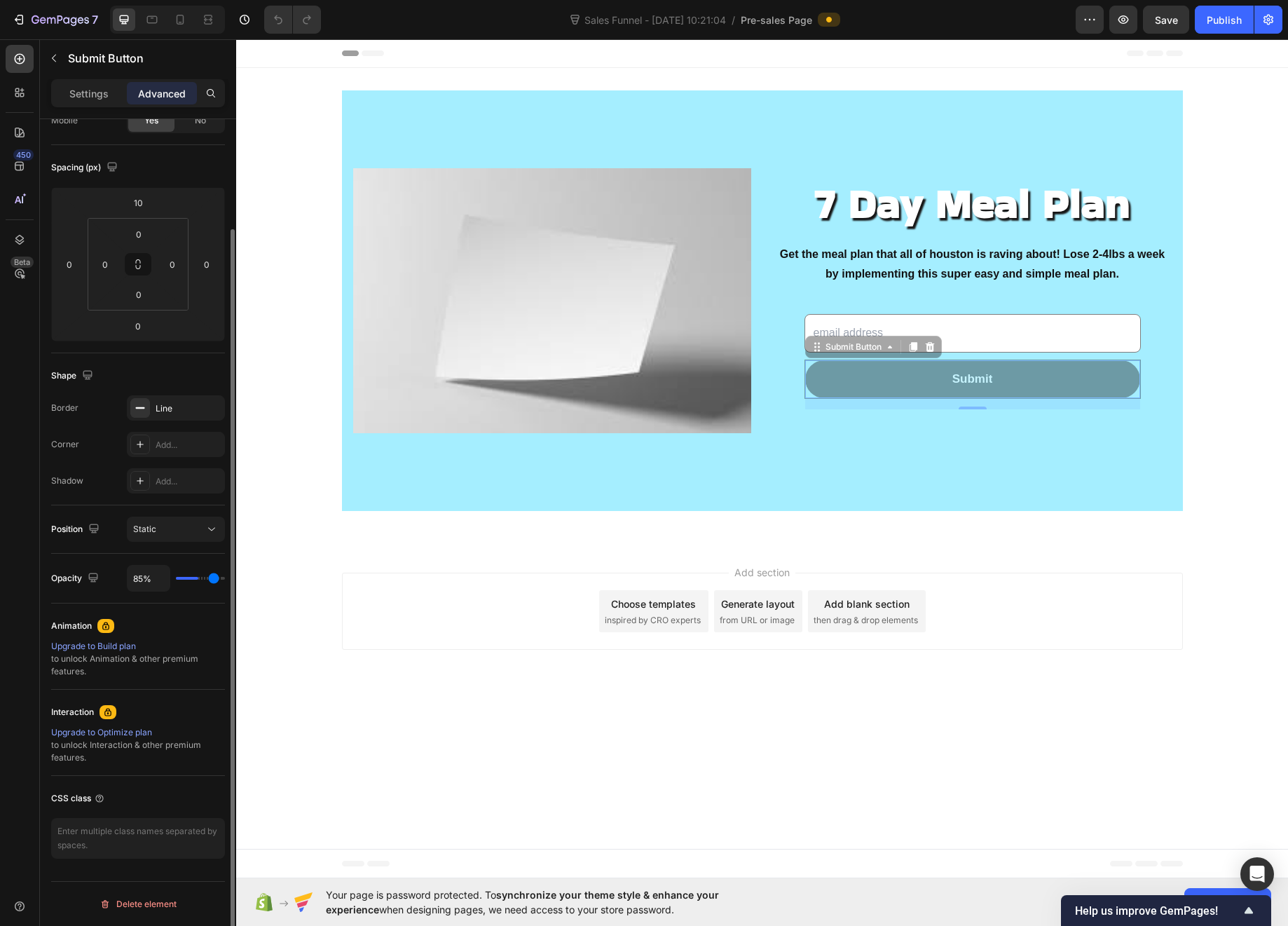
type input "93%"
type input "93"
type input "100%"
type input "100"
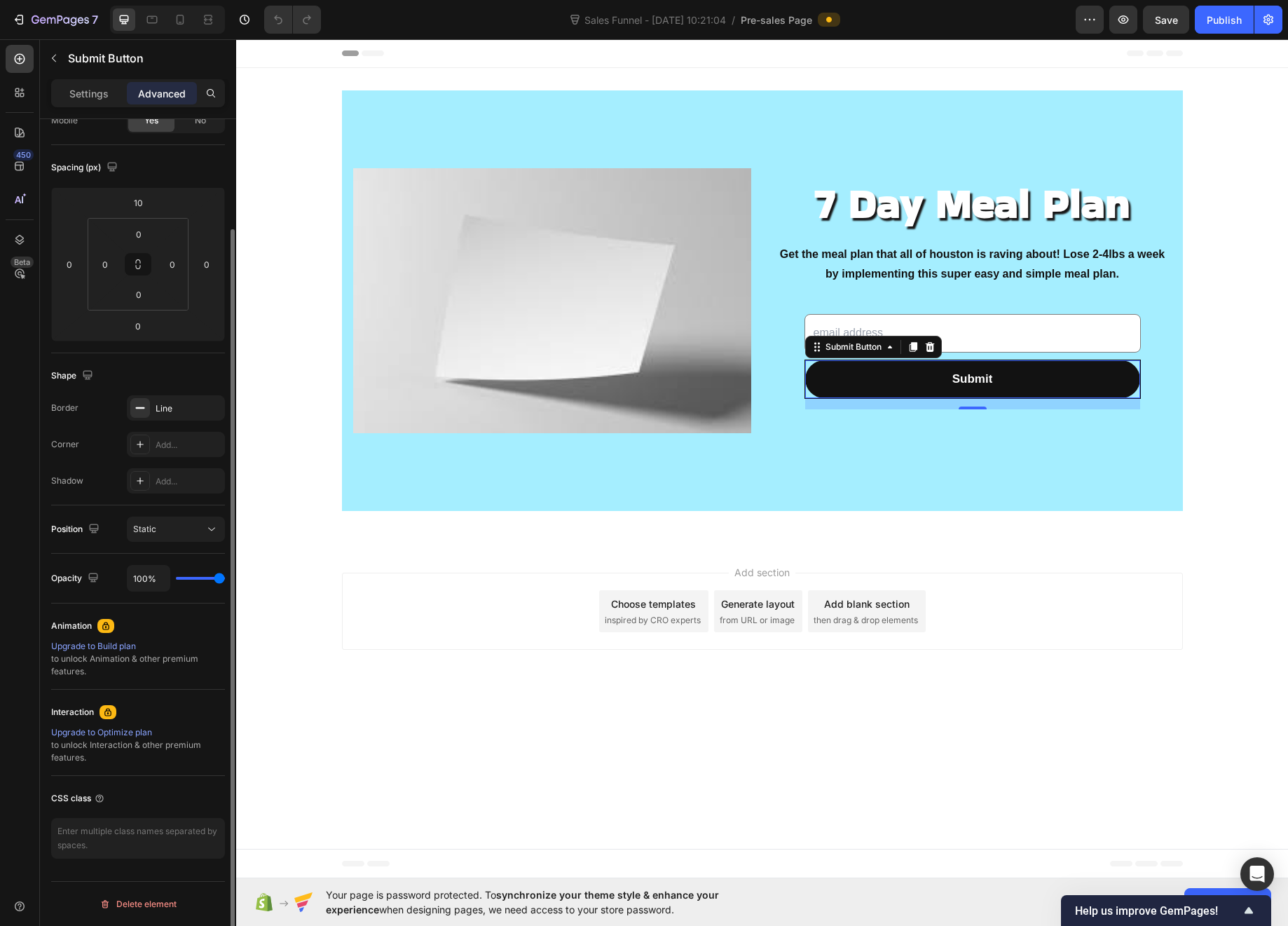
drag, startPoint x: 220, startPoint y: 577, endPoint x: 229, endPoint y: 574, distance: 9.5
click at [225, 577] on input "range" at bounding box center [201, 578] width 49 height 3
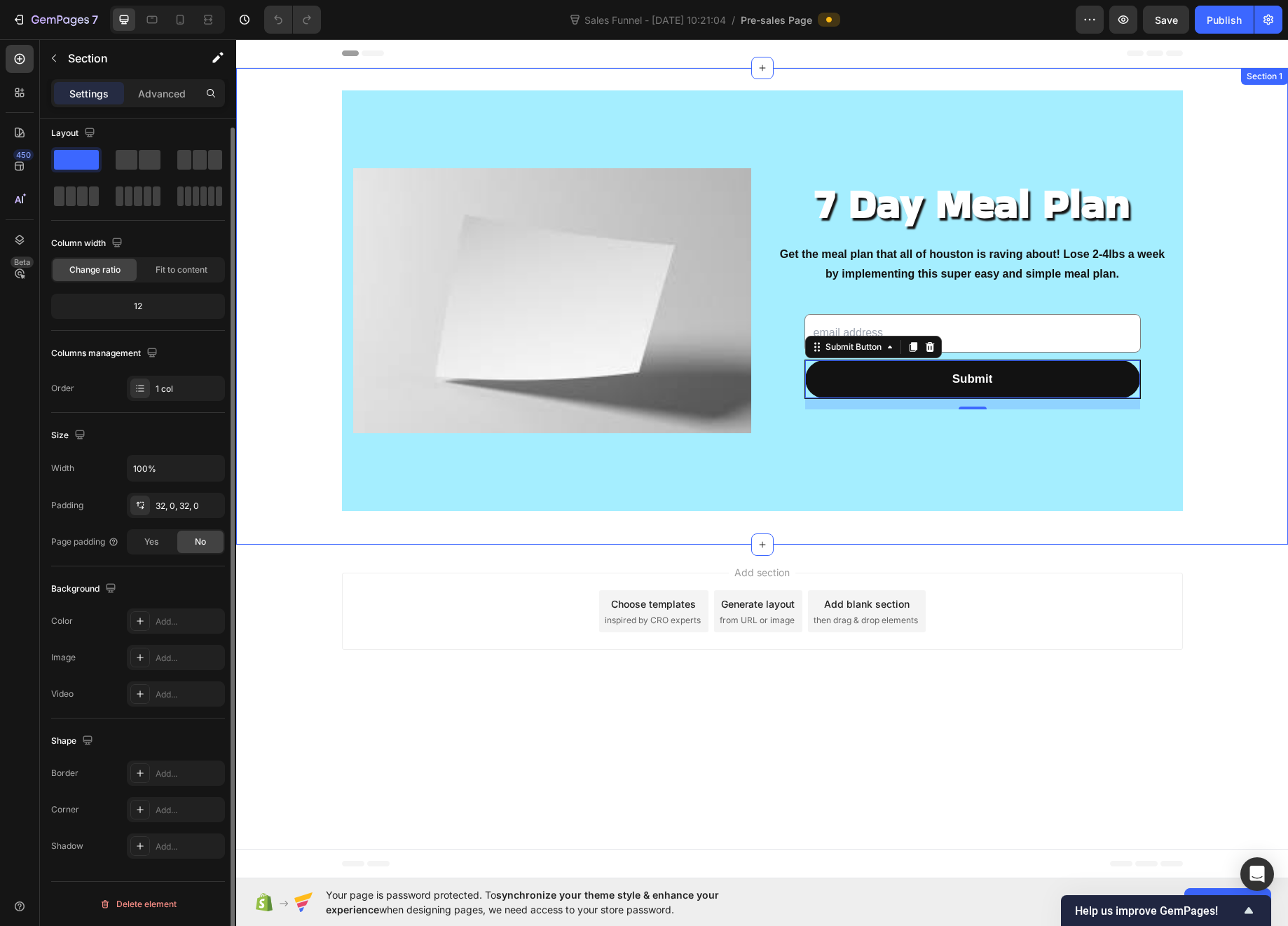
click at [1208, 230] on div "7 Day Meal Plan Heading Get the meal plan that all of houston is raving about! …" at bounding box center [762, 307] width 1052 height 432
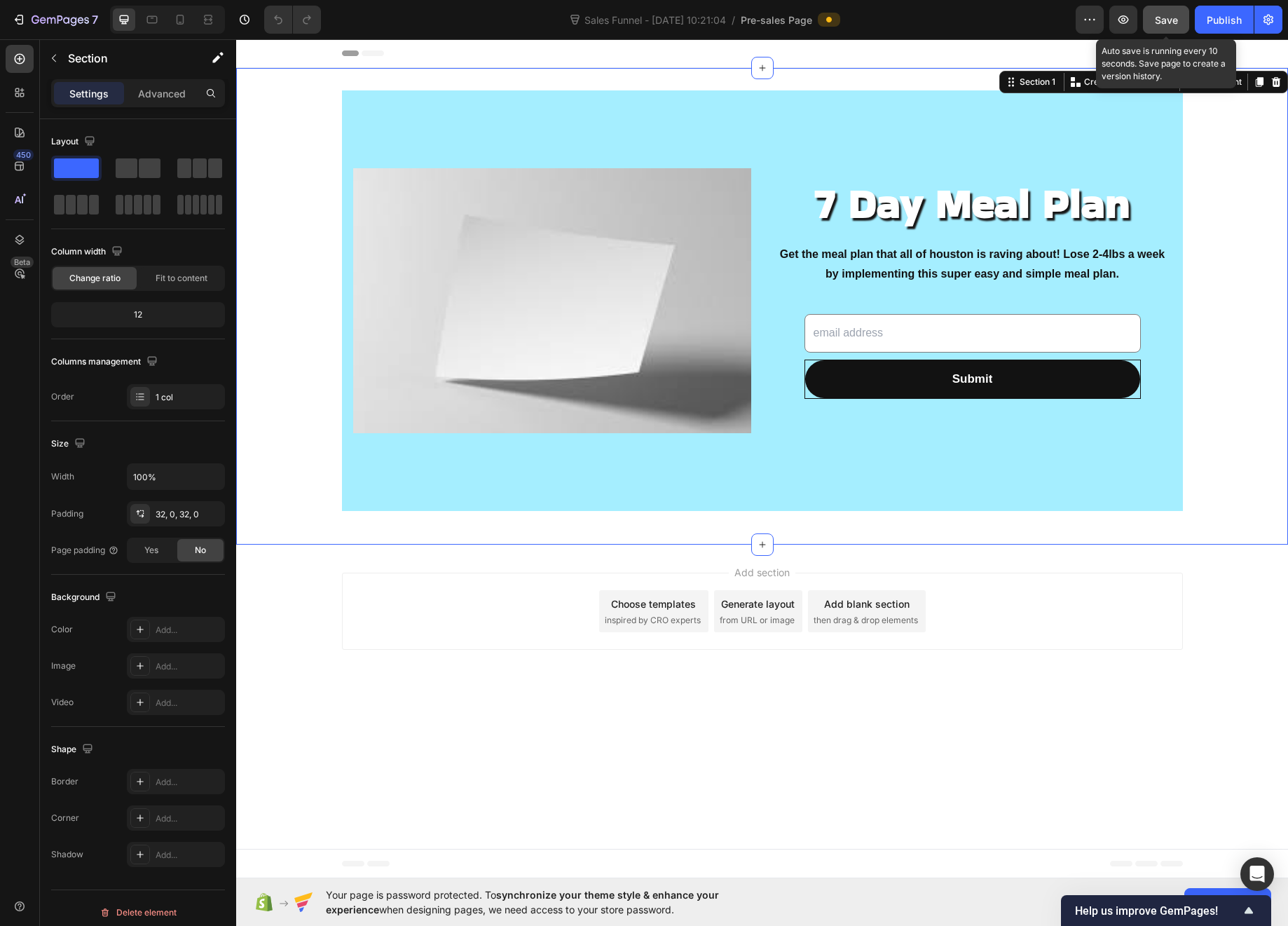
click at [1160, 19] on span "Save" at bounding box center [1166, 20] width 23 height 12
click at [1118, 19] on icon "button" at bounding box center [1124, 19] width 14 height 14
